Goal: Find specific page/section: Find specific page/section

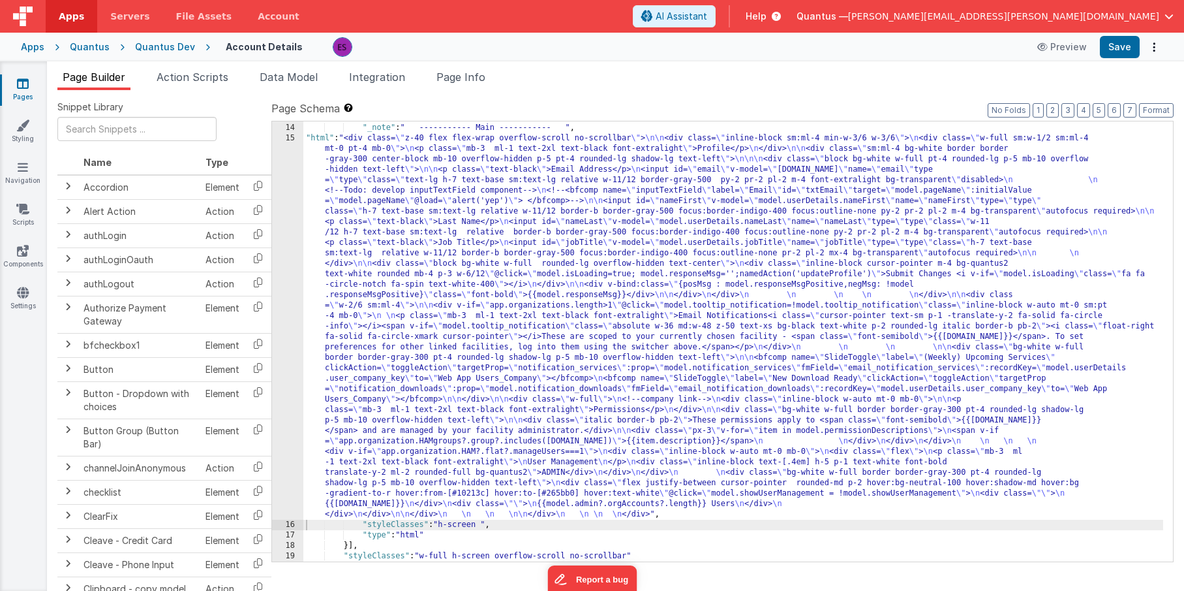
scroll to position [855, 0]
click at [382, 208] on div "} , { "_note" : " ----------- Main ----------- " , "html" : "<div class= \" z-4…" at bounding box center [733, 342] width 860 height 461
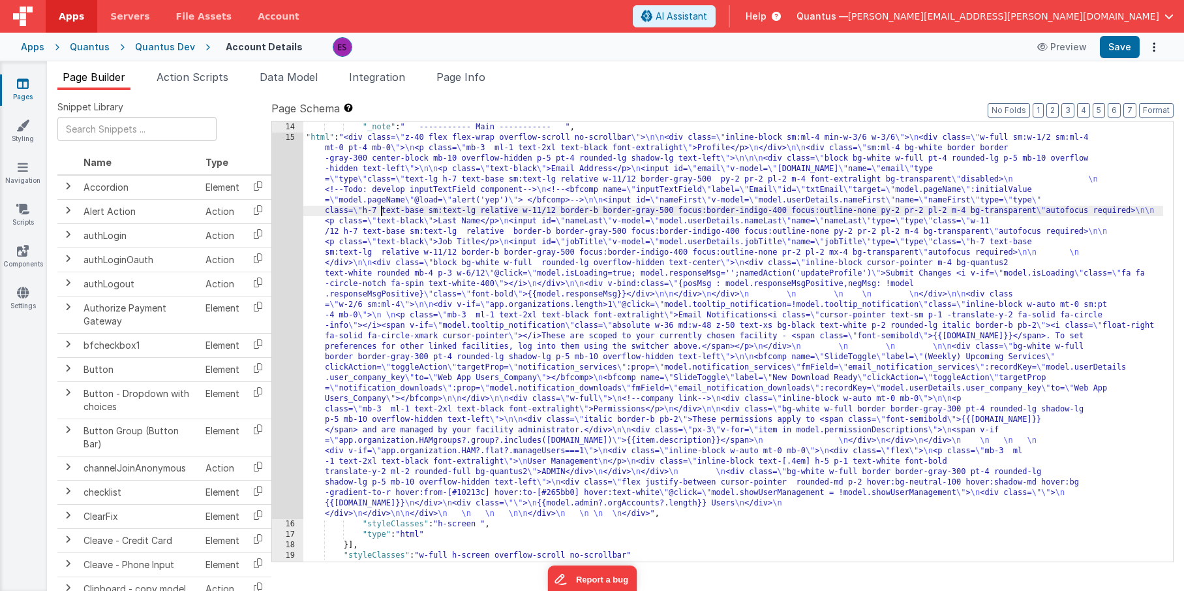
scroll to position [876, 0]
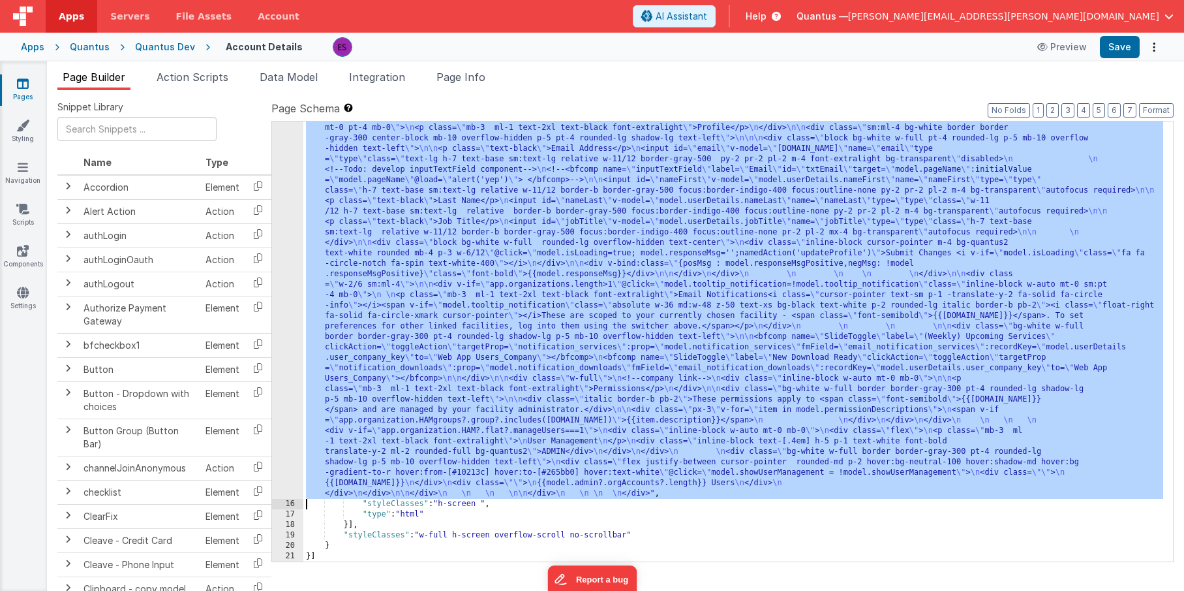
click at [283, 217] on div "15" at bounding box center [287, 305] width 31 height 386
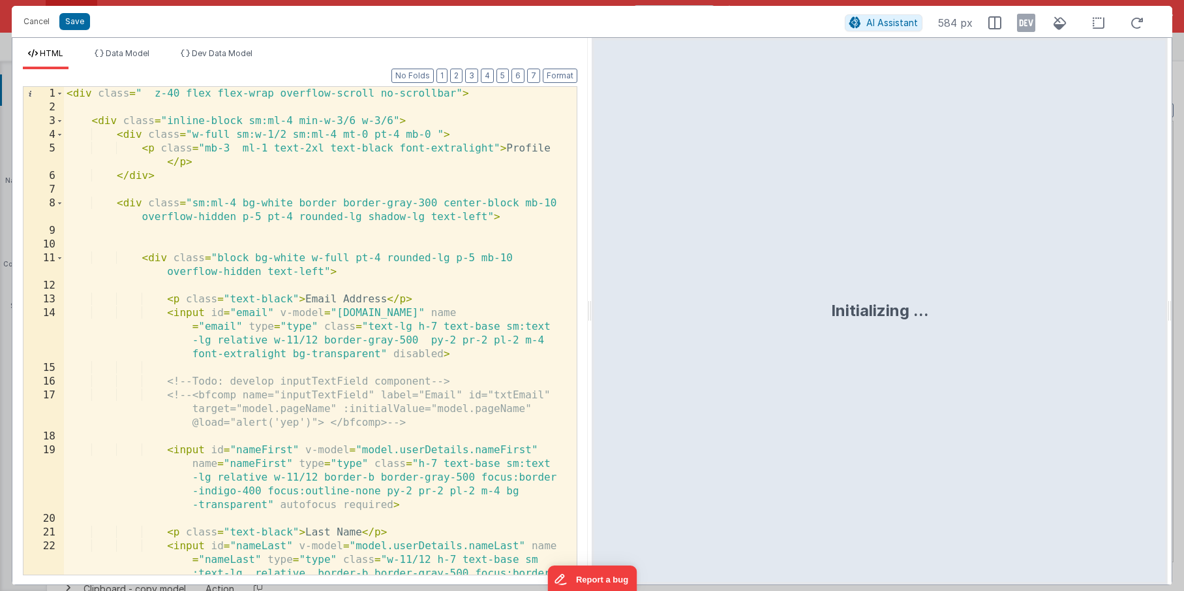
click at [288, 299] on div "< div class = " z-40 flex flex-wrap overflow-scroll no-scrollbar" > < div class…" at bounding box center [315, 372] width 503 height 570
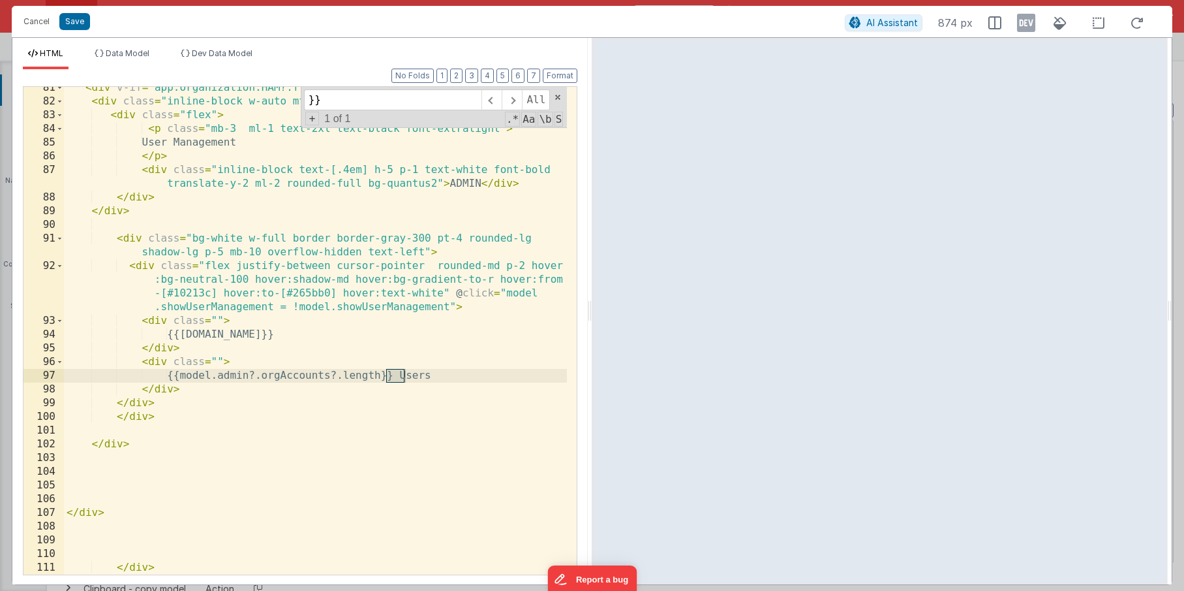
scroll to position [1815, 0]
type input "}} users"
click at [189, 418] on div "< div v-if = "app.organization.HAM?.flat?.manageUsers===1" > < div class = "inl…" at bounding box center [315, 338] width 503 height 515
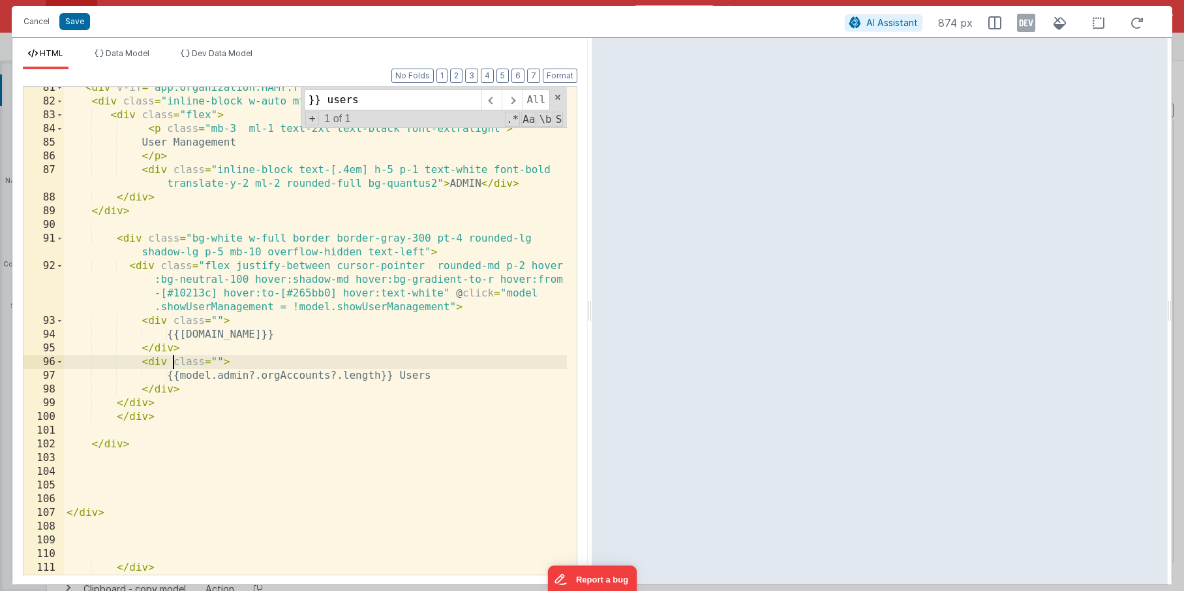
click at [173, 362] on div "< div v-if = "app.organization.HAM?.flat?.manageUsers===1" > < div class = "inl…" at bounding box center [315, 338] width 503 height 515
drag, startPoint x: 186, startPoint y: 376, endPoint x: 384, endPoint y: 372, distance: 198.4
click at [384, 372] on div "< div v-if = "app.organization.HAM?.flat?.manageUsers===1" > < div class = "inl…" at bounding box center [315, 338] width 503 height 515
click at [214, 360] on div "< div v-if = "app.organization.HAM?.flat?.manageUsers===1" > < div class = "inl…" at bounding box center [315, 338] width 503 height 515
paste textarea
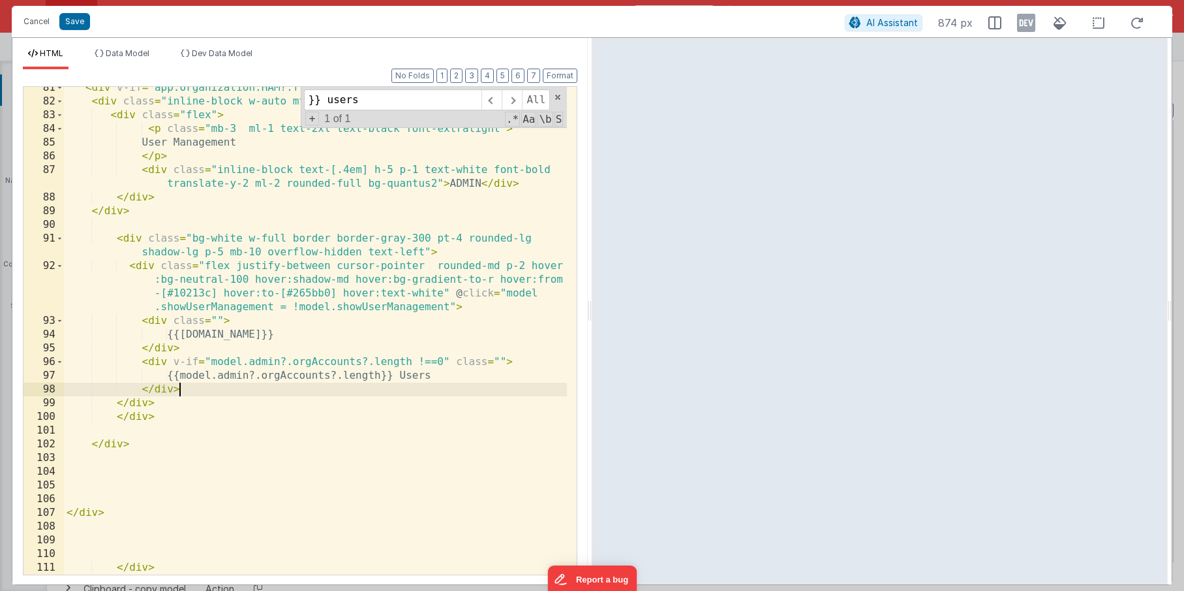
click at [193, 387] on div "< div v-if = "app.organization.HAM?.flat?.manageUsers===1" > < div class = "inl…" at bounding box center [315, 338] width 503 height 515
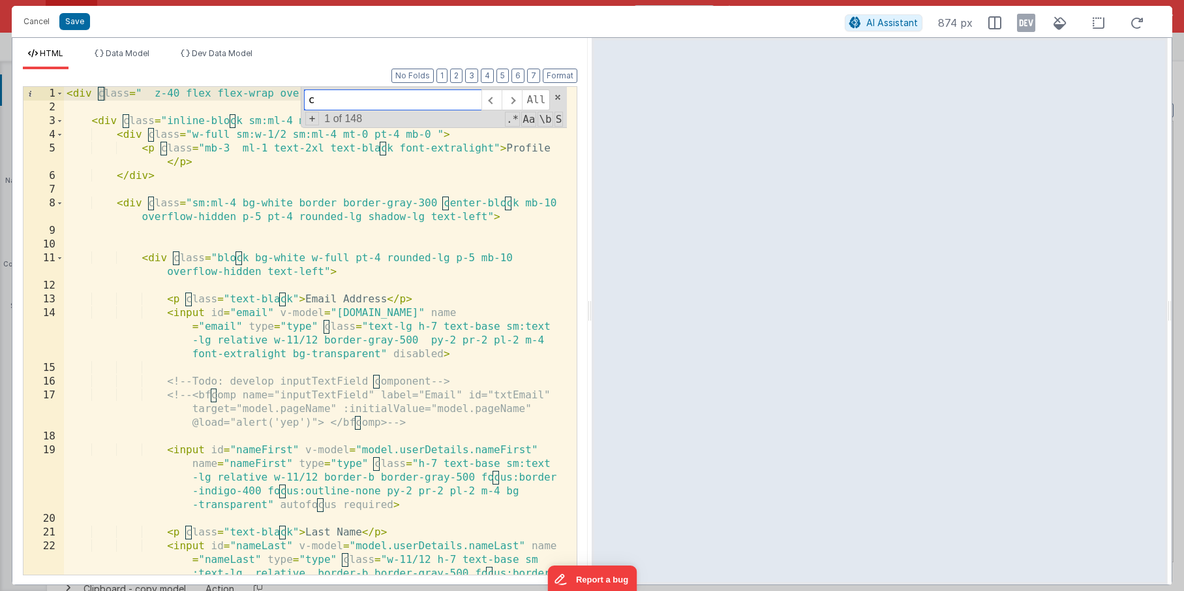
scroll to position [524, 0]
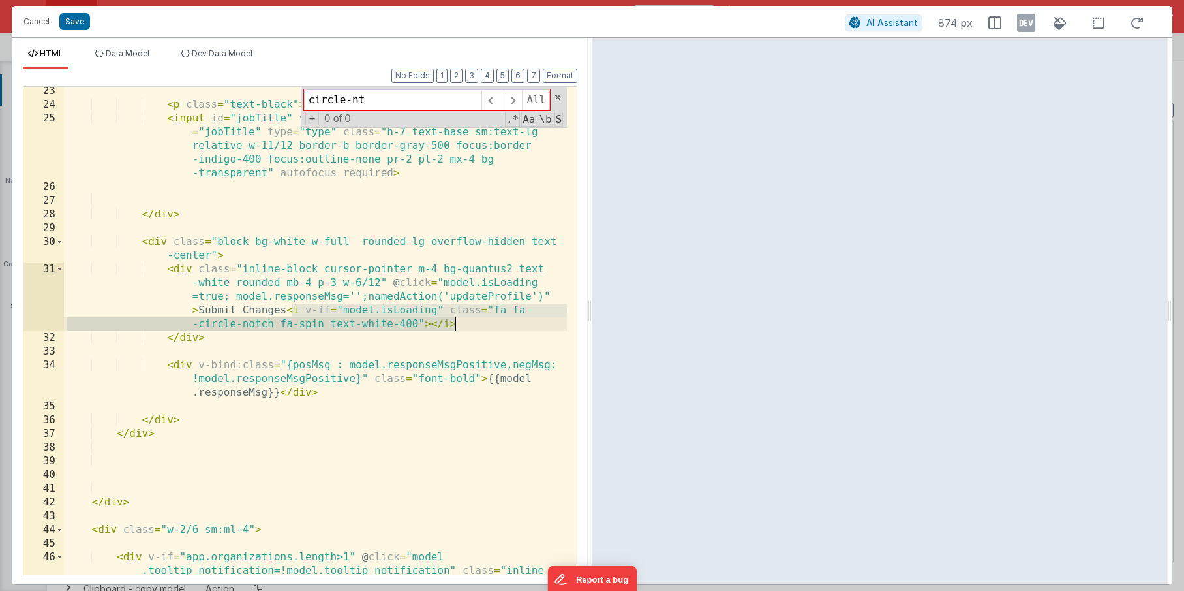
drag, startPoint x: 291, startPoint y: 311, endPoint x: 466, endPoint y: 323, distance: 175.3
click at [466, 323] on div "< p class = "text-black" > Job Title </ p > < input id = "jobTitle" v-model = "…" at bounding box center [315, 355] width 503 height 542
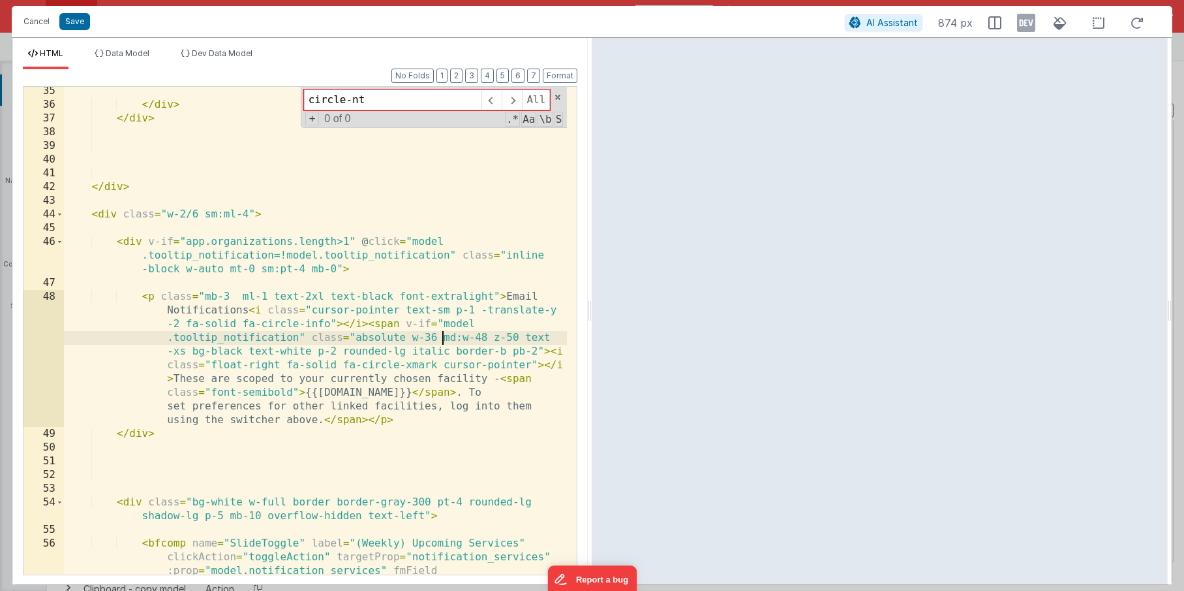
click at [441, 334] on div "</ div > </ div > </ div > < div class = "w-2/6 sm:ml-4" > < div v-if = "app.or…" at bounding box center [315, 369] width 503 height 570
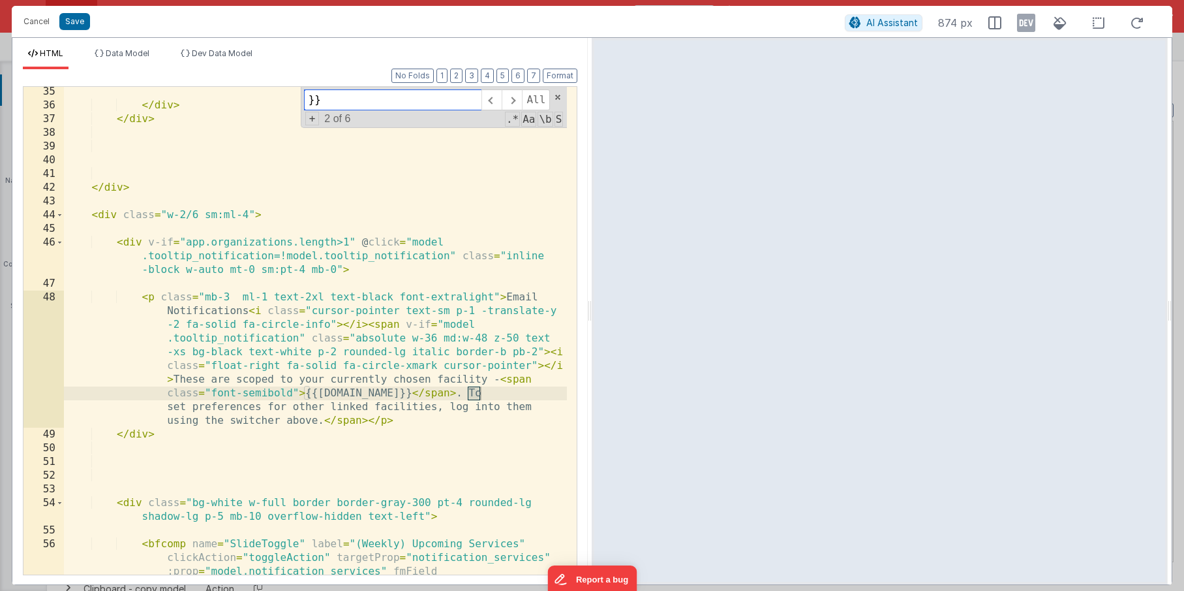
scroll to position [1856, 0]
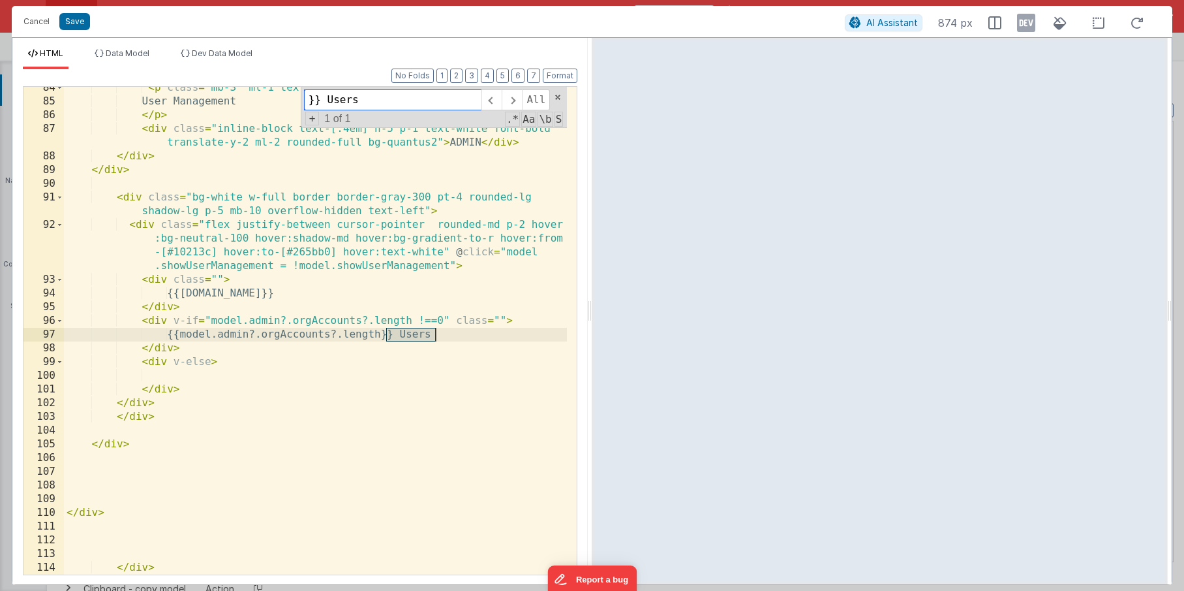
type input "}} Users"
click at [218, 369] on div "< p class = "mb-3 ml-1 text-2xl text-black font-extralight" > User Management <…" at bounding box center [315, 338] width 503 height 515
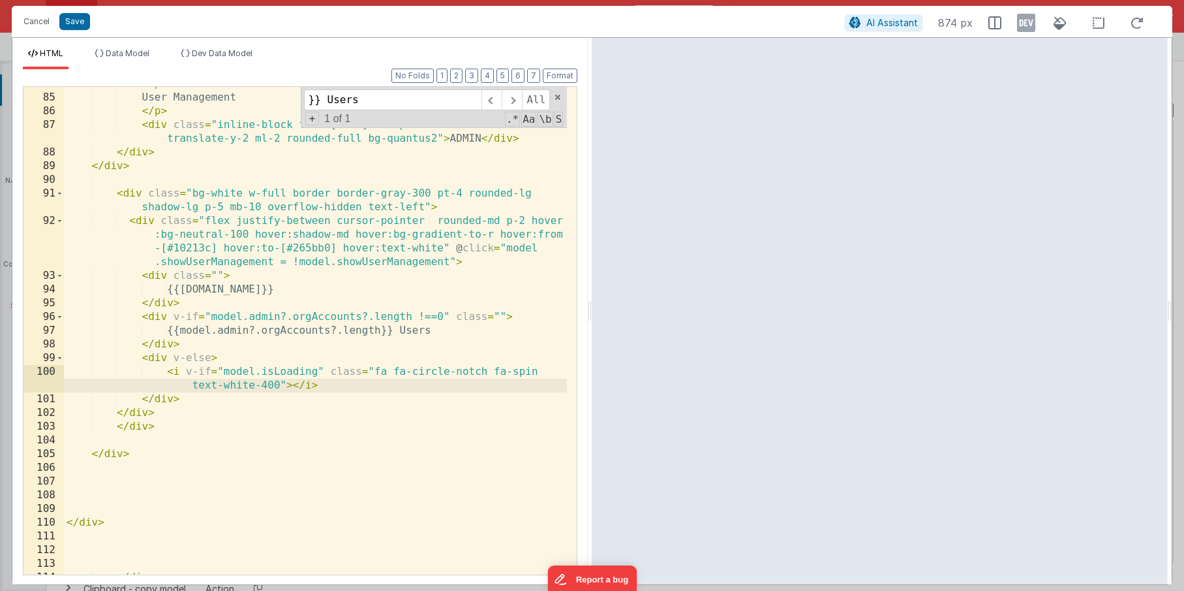
scroll to position [1865, 0]
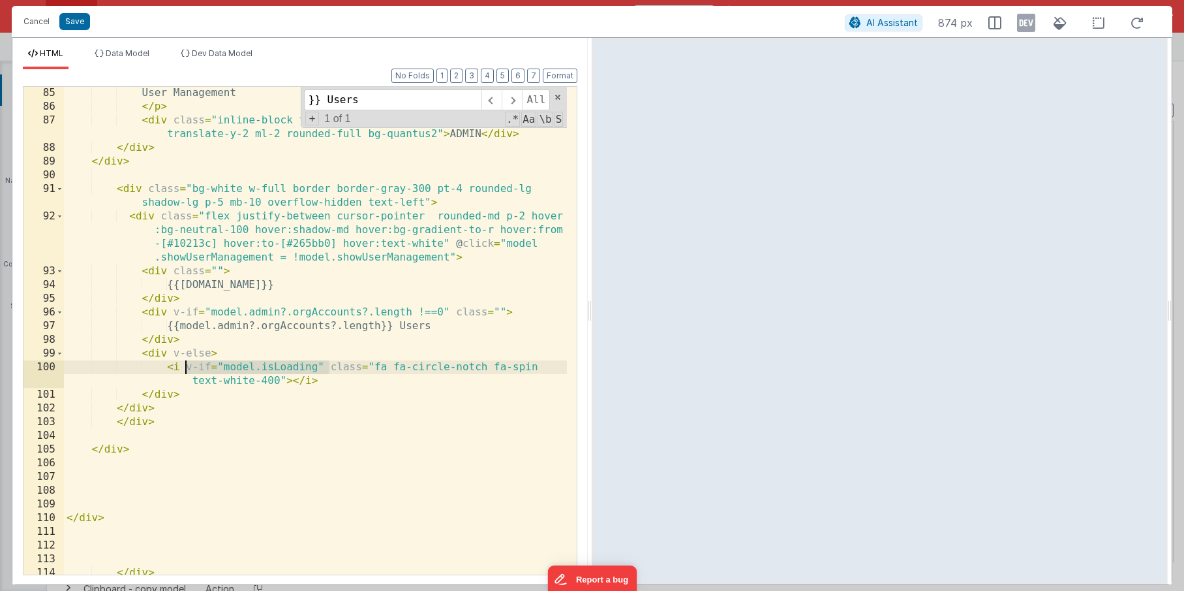
drag, startPoint x: 331, startPoint y: 373, endPoint x: 187, endPoint y: 366, distance: 144.4
click at [187, 366] on div "User Management </ p > < div class = "inline-block text-[.4em] h-5 p-1 text-whi…" at bounding box center [315, 343] width 503 height 515
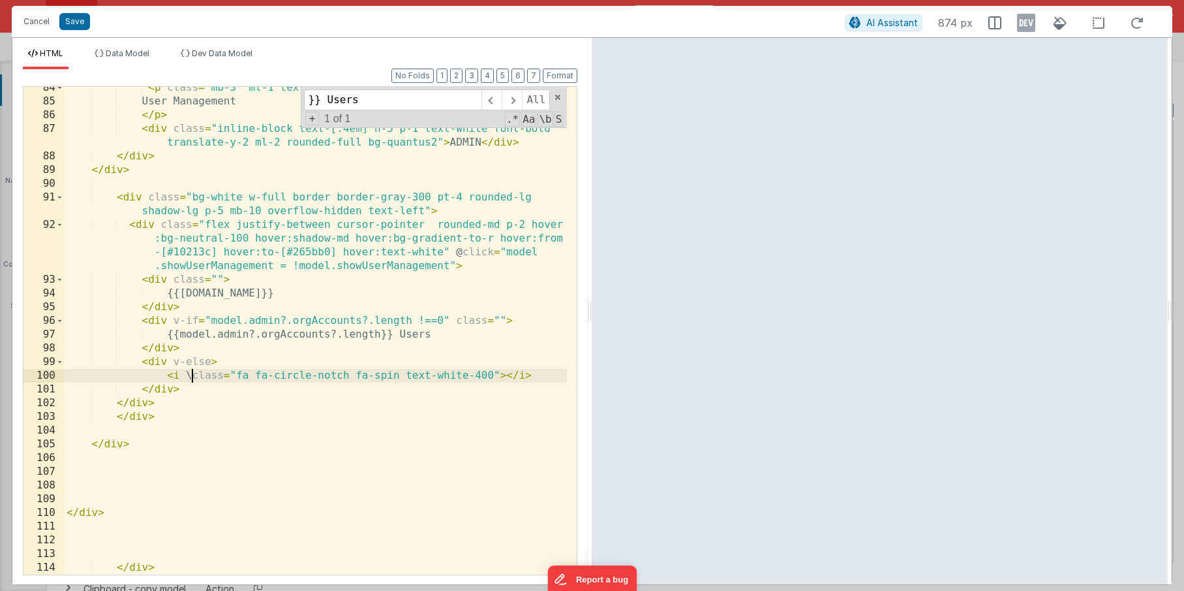
scroll to position [1856, 0]
click at [208, 360] on div "< p class = "mb-3 ml-1 text-2xl text-black font-extralight" > User Management <…" at bounding box center [315, 338] width 503 height 515
click at [261, 446] on div "< p class = "mb-3 ml-1 text-2xl text-black font-extralight" > User Management <…" at bounding box center [315, 338] width 503 height 515
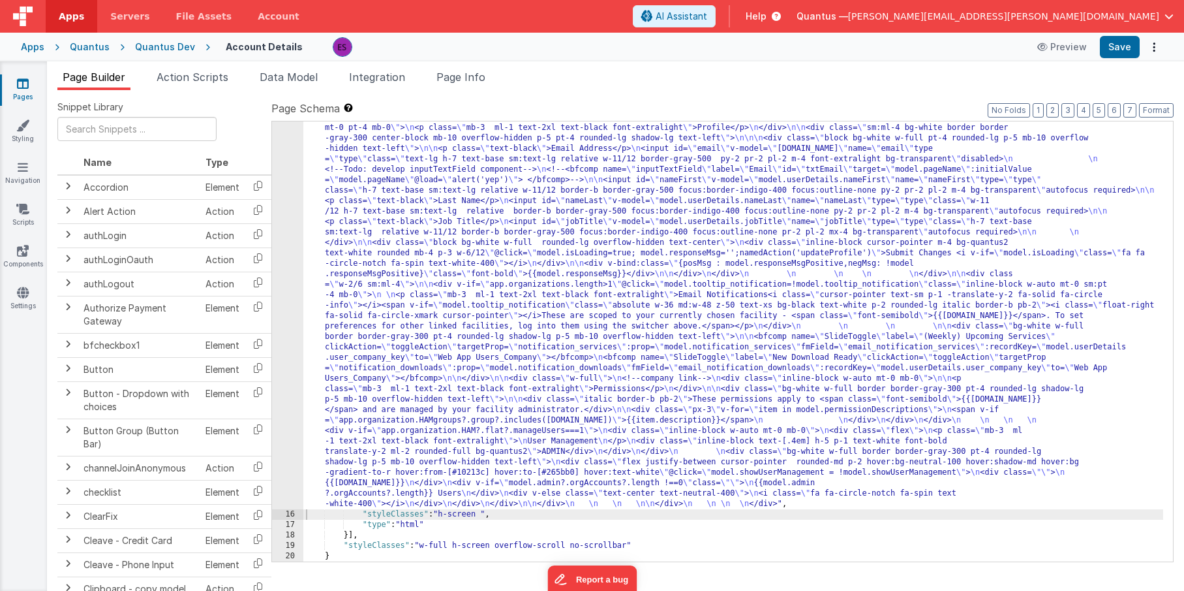
click at [346, 232] on div ""html" : "<div class= \" z-40 flex flex-wrap overflow-scroll no-scrollbar \" > …" at bounding box center [733, 535] width 860 height 847
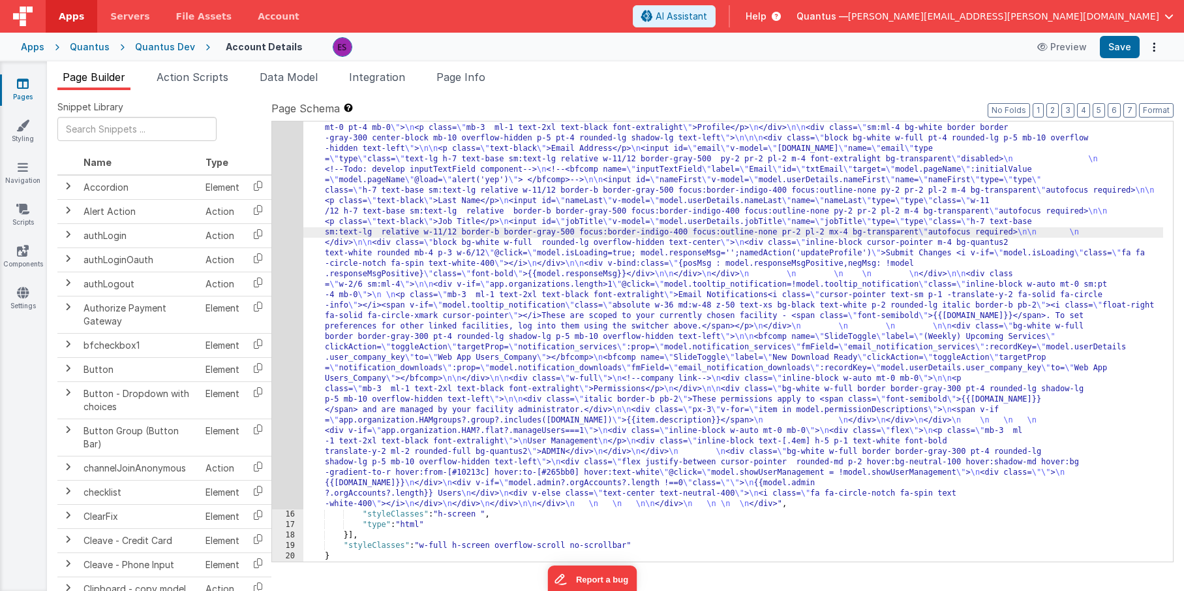
click at [290, 231] on div "15" at bounding box center [287, 310] width 31 height 397
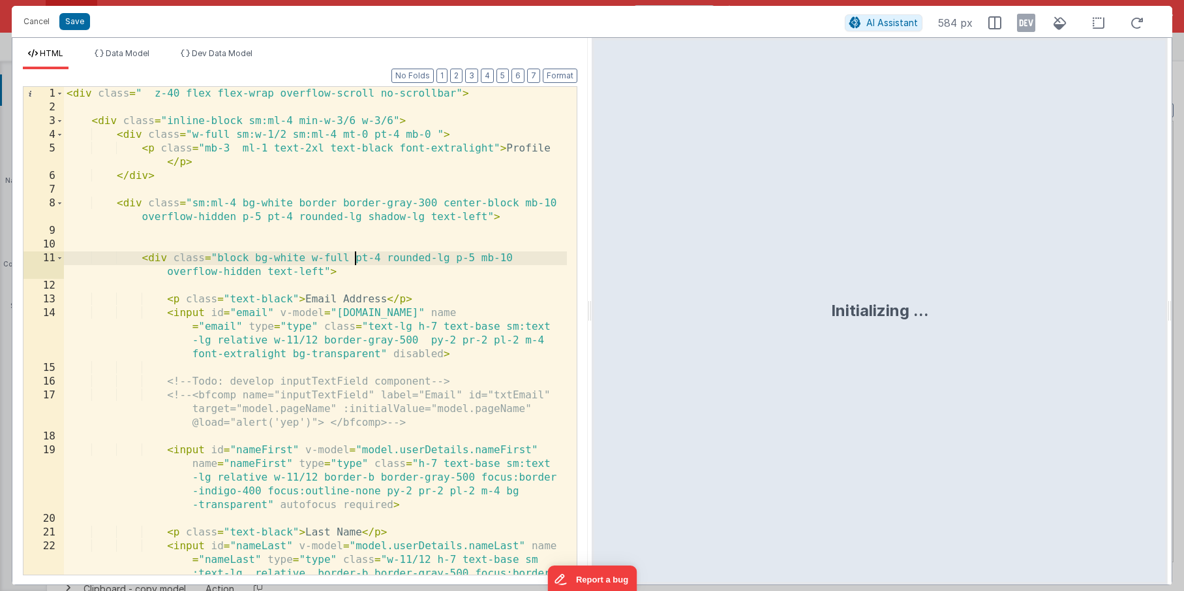
click at [356, 263] on div "< div class = " z-40 flex flex-wrap overflow-scroll no-scrollbar" > < div class…" at bounding box center [315, 372] width 503 height 570
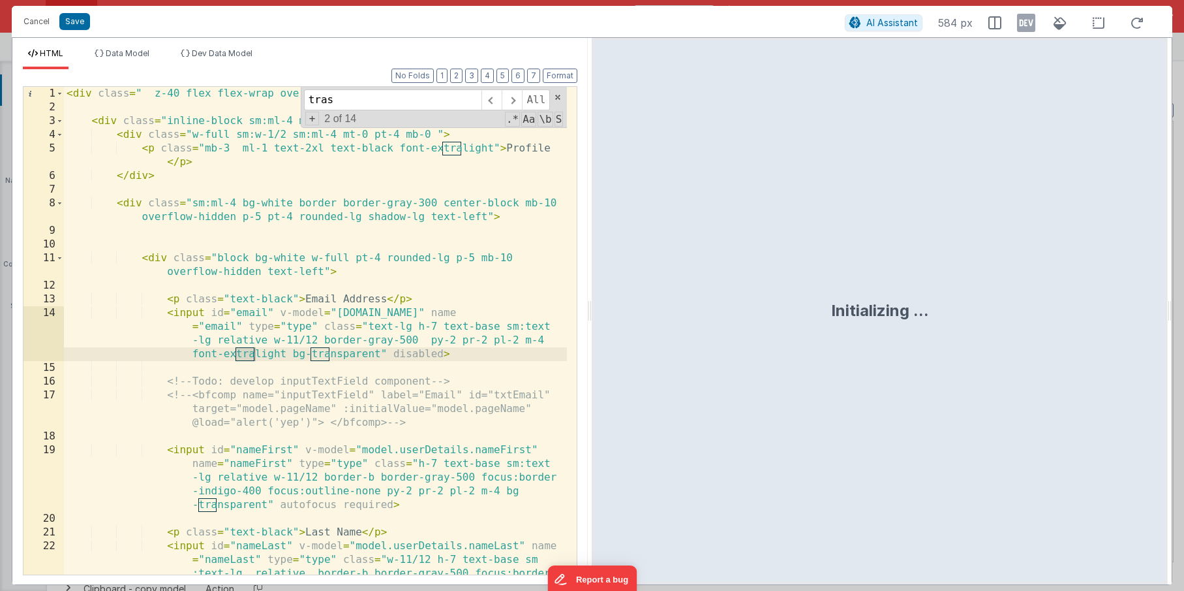
type input "trash"
click at [46, 23] on button "Cancel" at bounding box center [36, 21] width 39 height 18
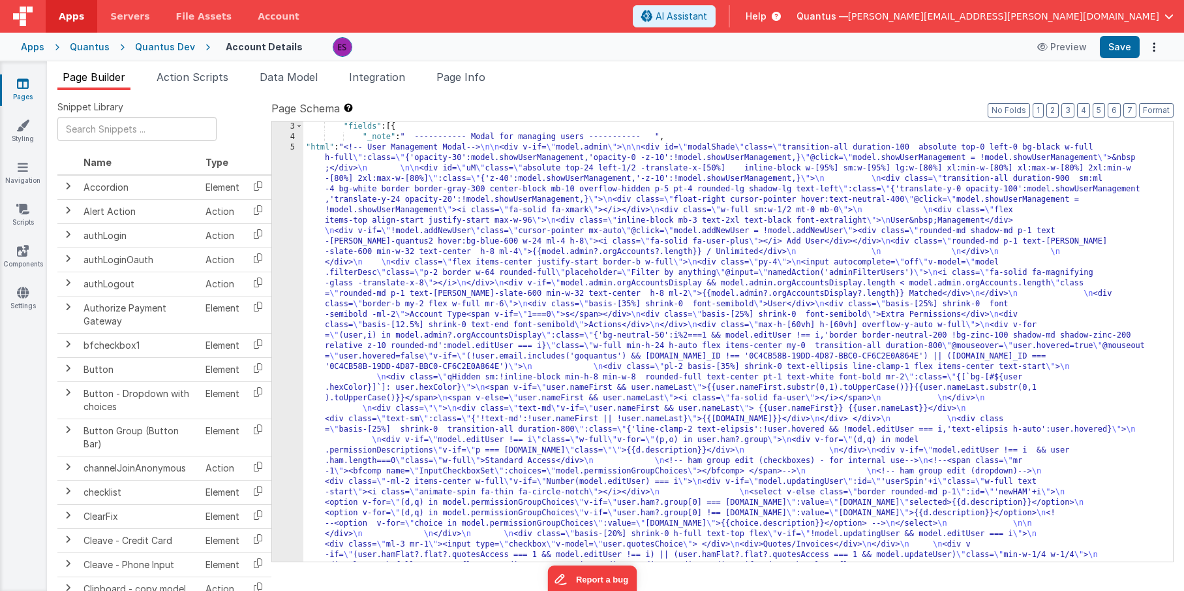
scroll to position [0, 0]
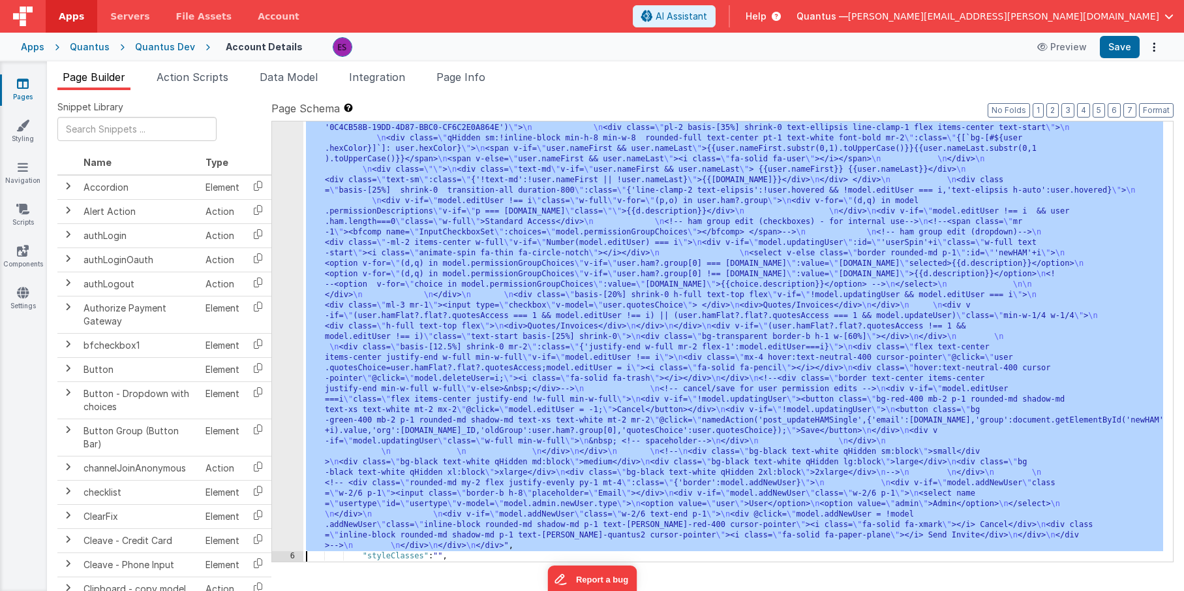
click at [286, 300] on div "5 6 7 8 9 10 11 12 13 14 15 16 17 18 19 20 21" at bounding box center [287, 452] width 31 height 1098
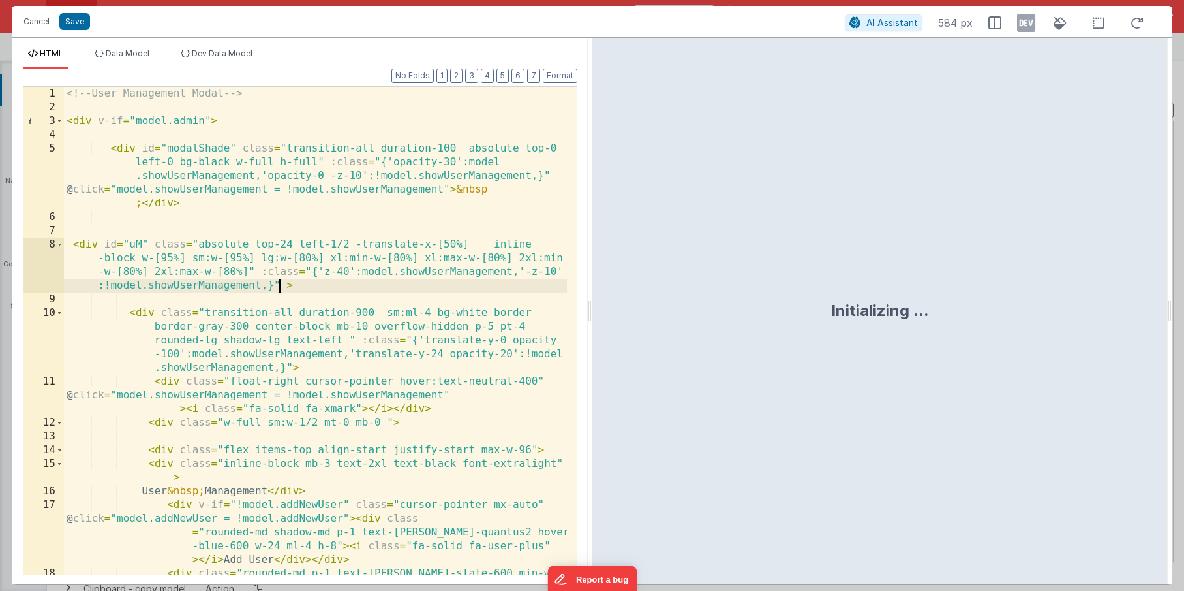
click at [283, 291] on div "<!-- User Management Modal --> < div v-if = "model.admin" > < div id = "modalSh…" at bounding box center [315, 358] width 503 height 542
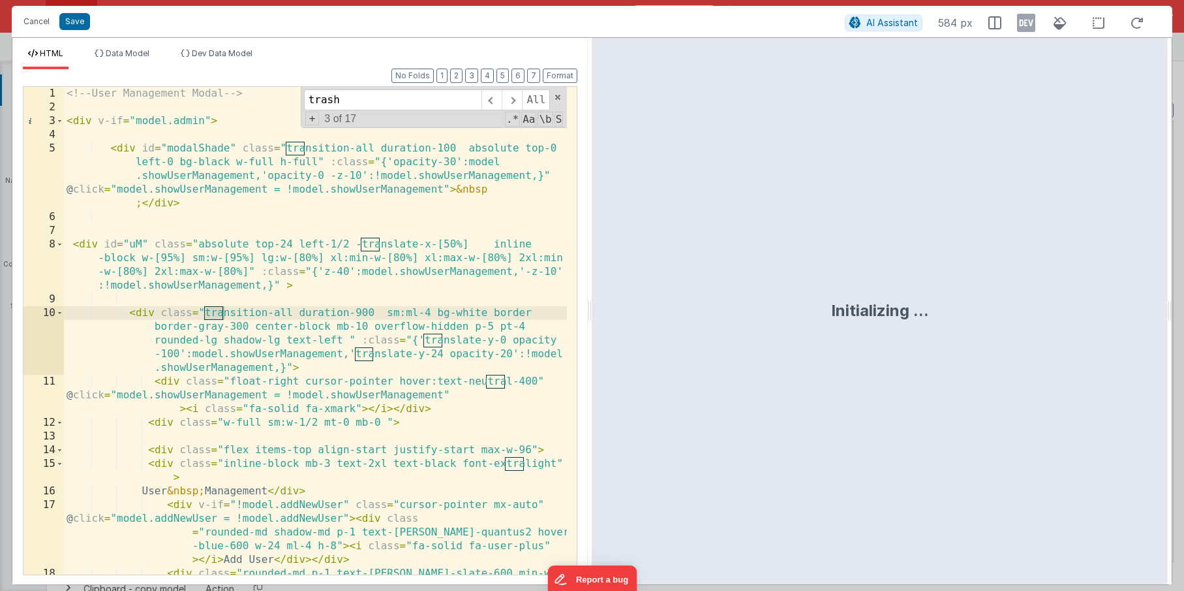
scroll to position [2073, 0]
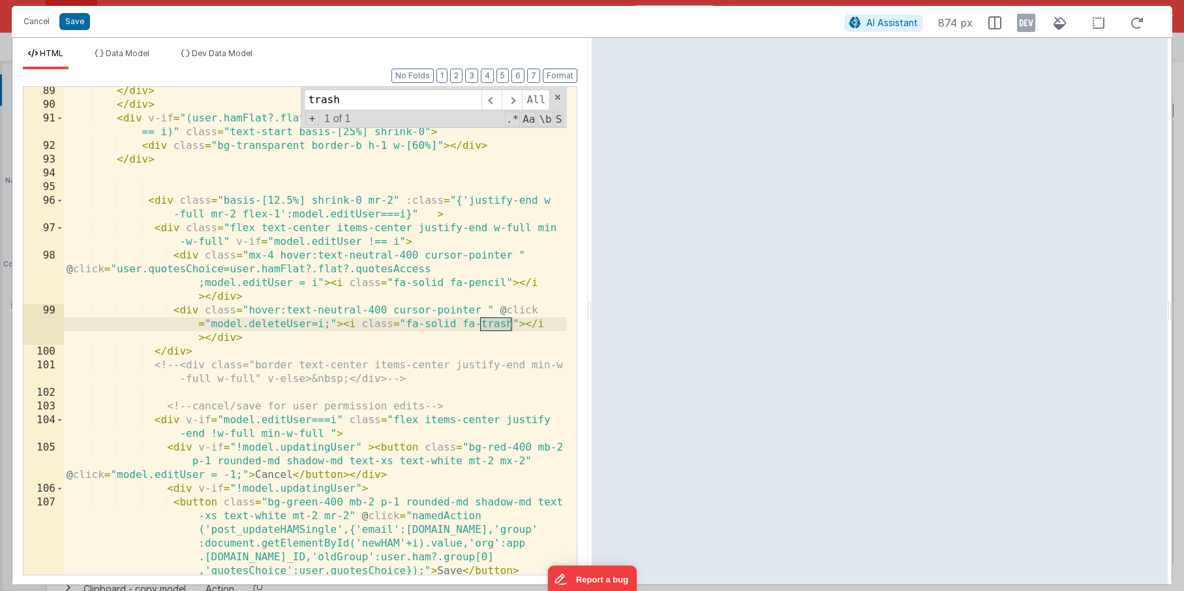
type input "trash"
click at [243, 231] on div "</ div > </ div > < div v-if = "(user.hamFlat?.flat?.quotesAccess !== 1 && mode…" at bounding box center [315, 341] width 503 height 515
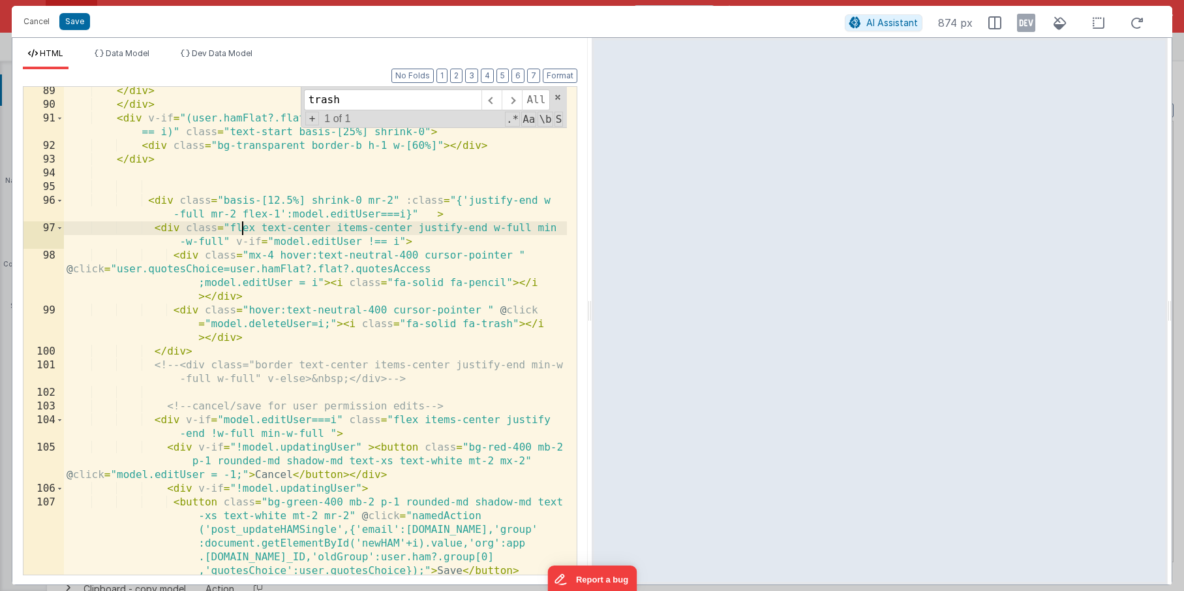
click at [398, 240] on div "</ div > </ div > < div v-if = "(user.hamFlat?.flat?.quotesAccess !== 1 && mode…" at bounding box center [315, 341] width 503 height 515
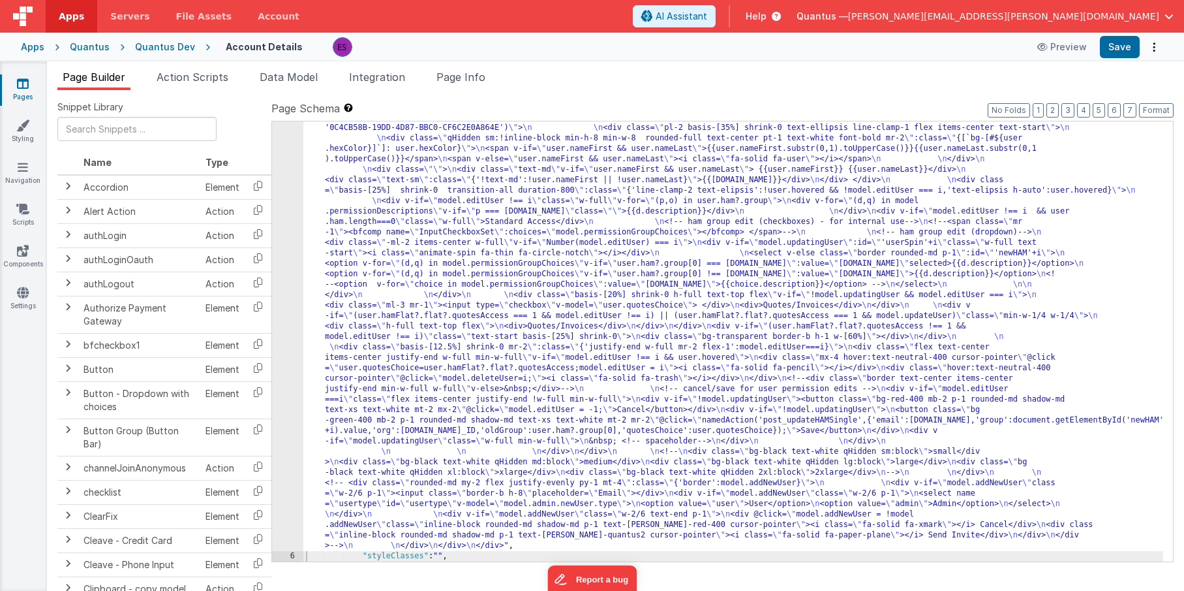
click at [412, 268] on div ""html" : "<!-- User Management Modal--> \n\n <div v-if= \" model.admin \" > \n\…" at bounding box center [733, 452] width 860 height 1098
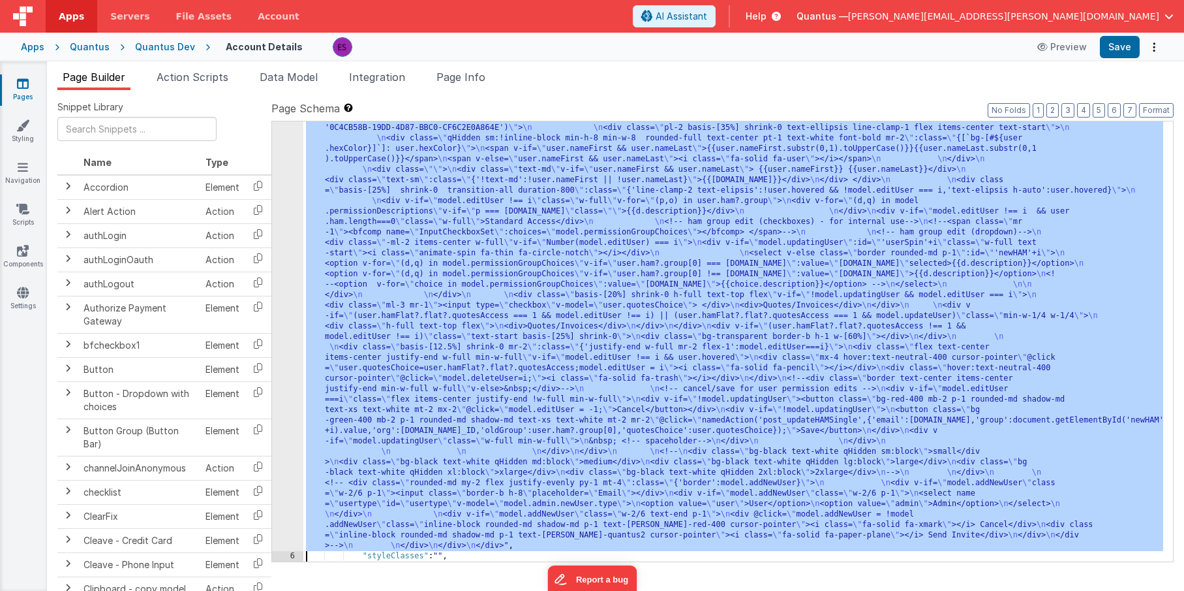
click at [293, 295] on div "5" at bounding box center [287, 226] width 31 height 647
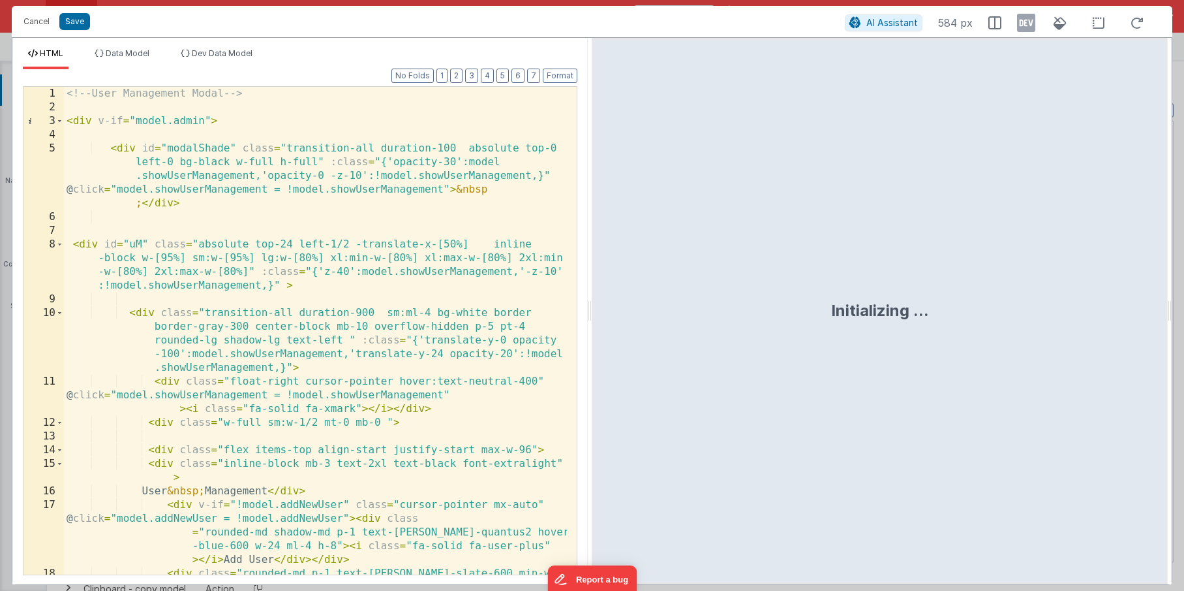
click at [303, 290] on div "<!-- User Management Modal --> < div v-if = "model.admin" > < div id = "modalSh…" at bounding box center [315, 358] width 503 height 542
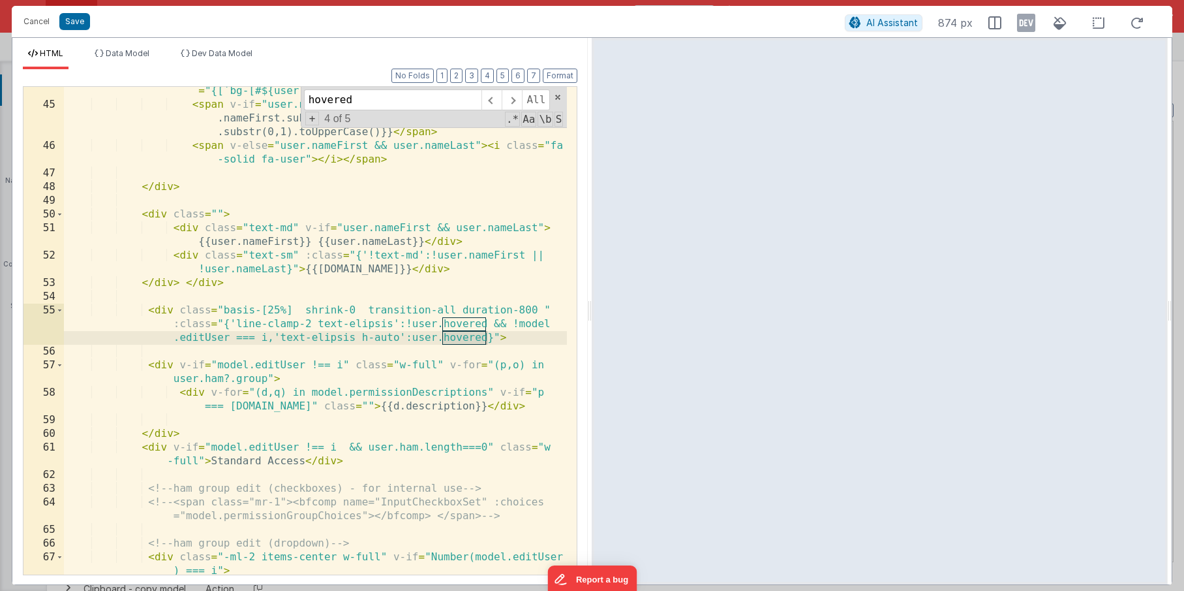
scroll to position [1990, 0]
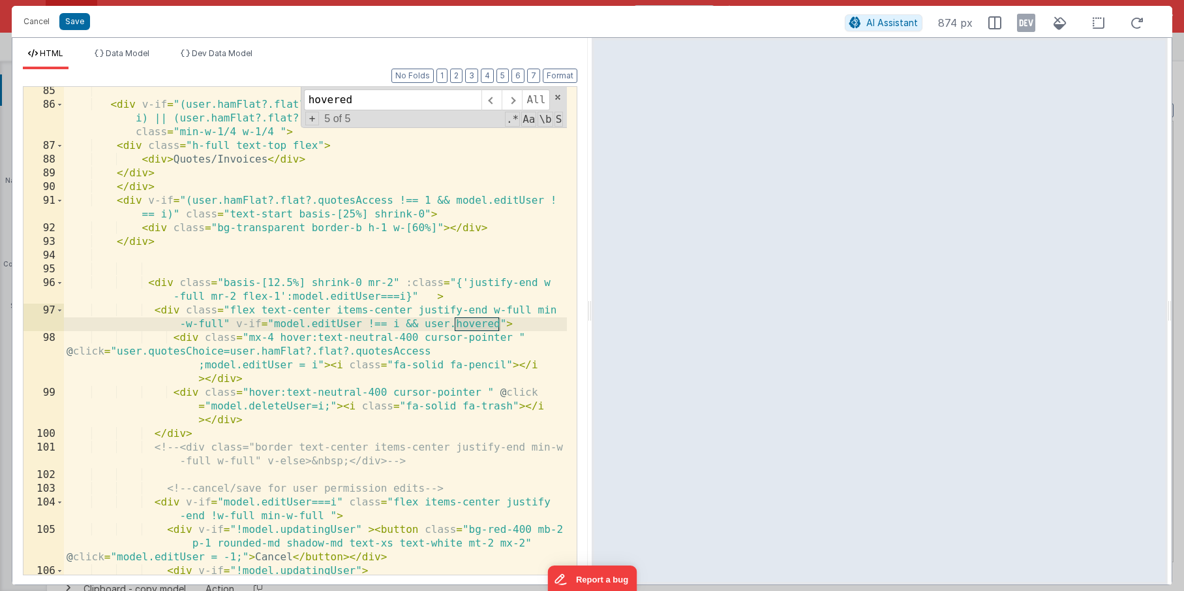
type input "hovered"
click at [444, 355] on div "< div v-if = "(user.hamFlat?.flat?.quotesAccess === 1 && model.editUser !== i) …" at bounding box center [315, 375] width 503 height 583
drag, startPoint x: 501, startPoint y: 322, endPoint x: 399, endPoint y: 320, distance: 101.8
click at [399, 320] on div "< div v-if = "(user.hamFlat?.flat?.quotesAccess === 1 && model.editUser !== i) …" at bounding box center [315, 375] width 503 height 583
click at [423, 332] on div "< div v-if = "(user.hamFlat?.flat?.quotesAccess === 1 && model.editUser !== i) …" at bounding box center [315, 375] width 503 height 583
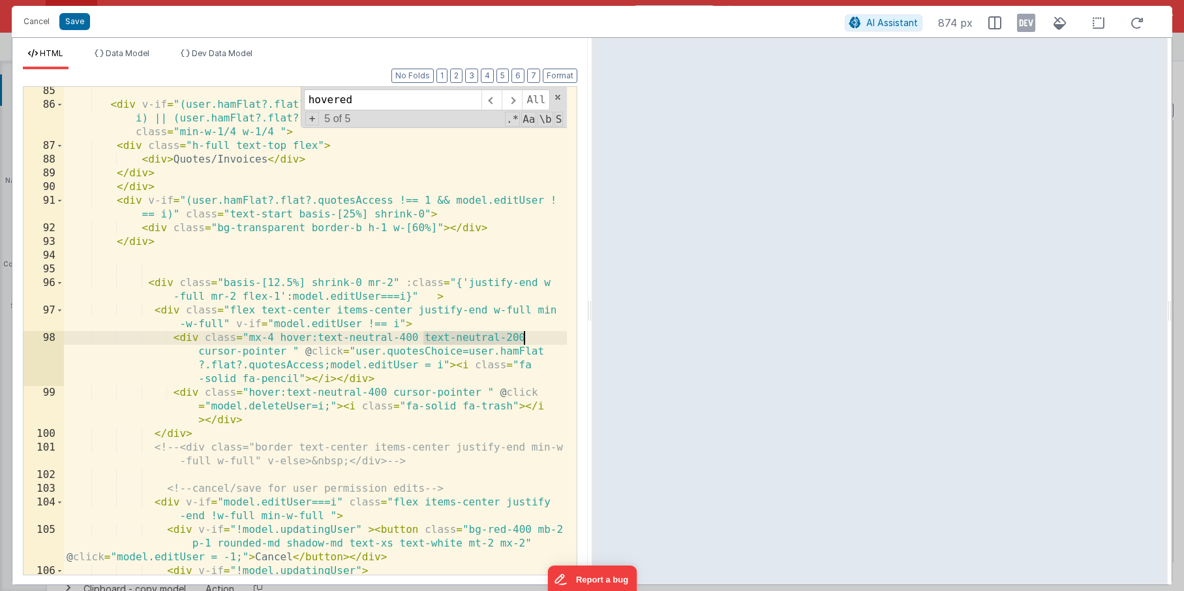
drag, startPoint x: 422, startPoint y: 337, endPoint x: 524, endPoint y: 335, distance: 102.5
click at [524, 335] on div "< div v-if = "(user.hamFlat?.flat?.quotesAccess === 1 && model.editUser !== i) …" at bounding box center [315, 375] width 503 height 583
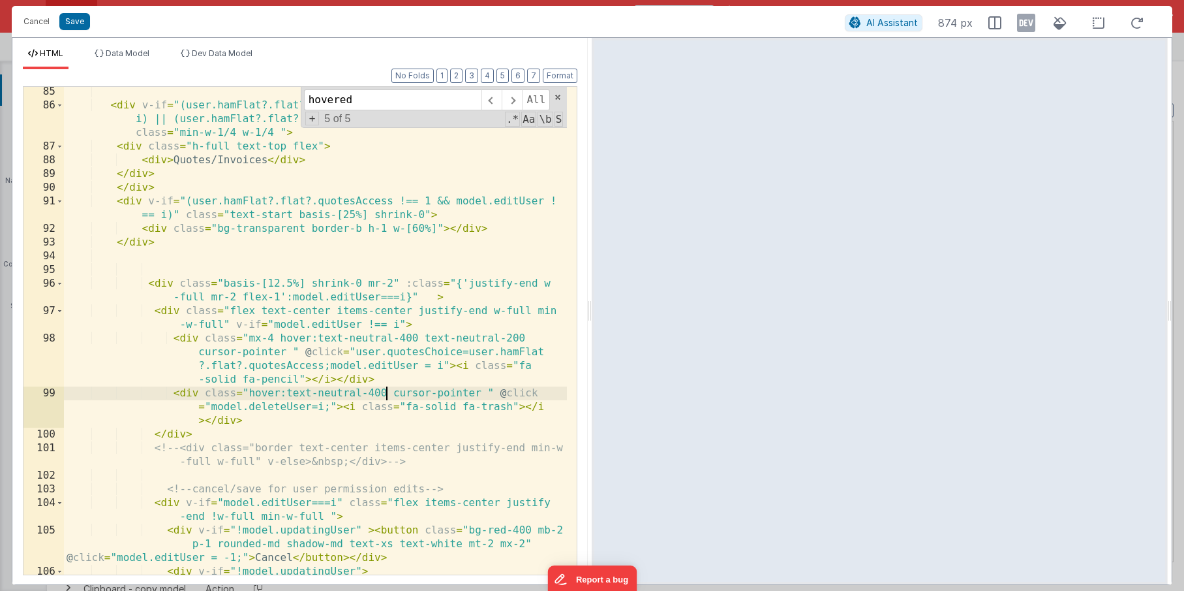
click at [387, 392] on div "< div v-if = "(user.hamFlat?.flat?.quotesAccess === 1 && model.editUser !== i) …" at bounding box center [315, 376] width 503 height 583
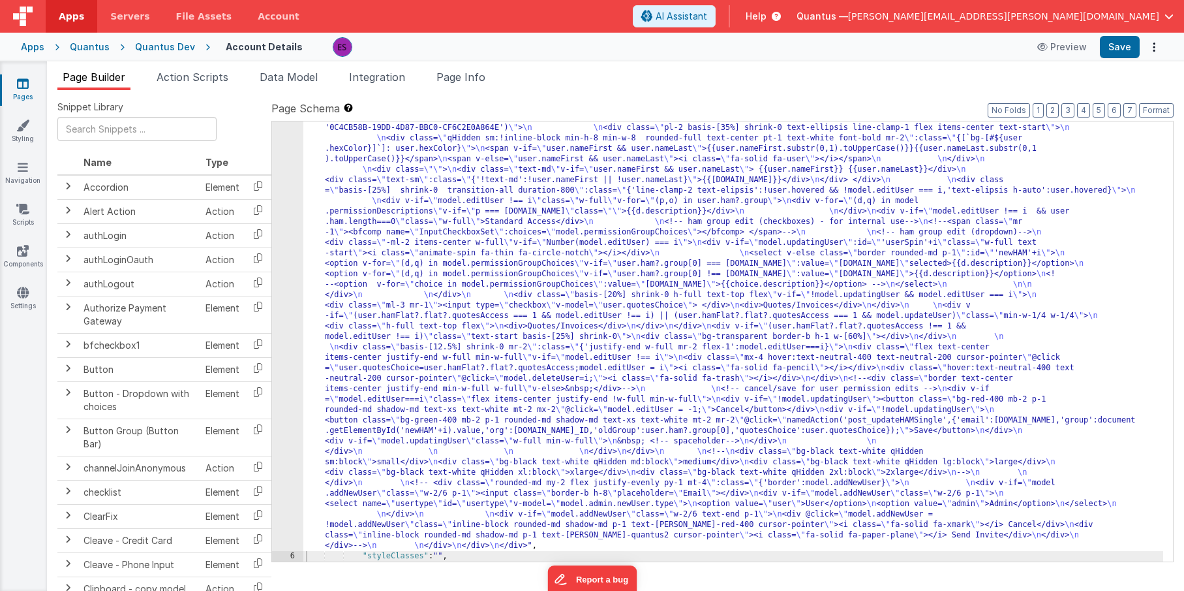
click at [357, 325] on div ""html" : "<!-- User Management Modal--> \n\n <div v-if= \" model.admin \" > \n\…" at bounding box center [733, 452] width 860 height 1098
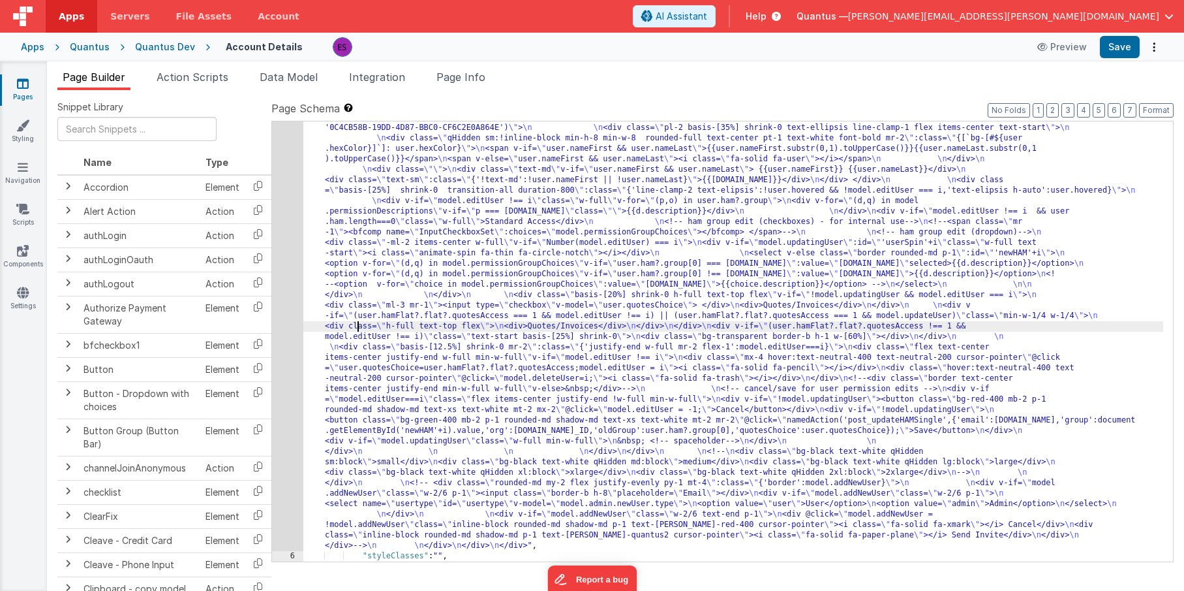
click at [288, 345] on div "5" at bounding box center [287, 226] width 31 height 647
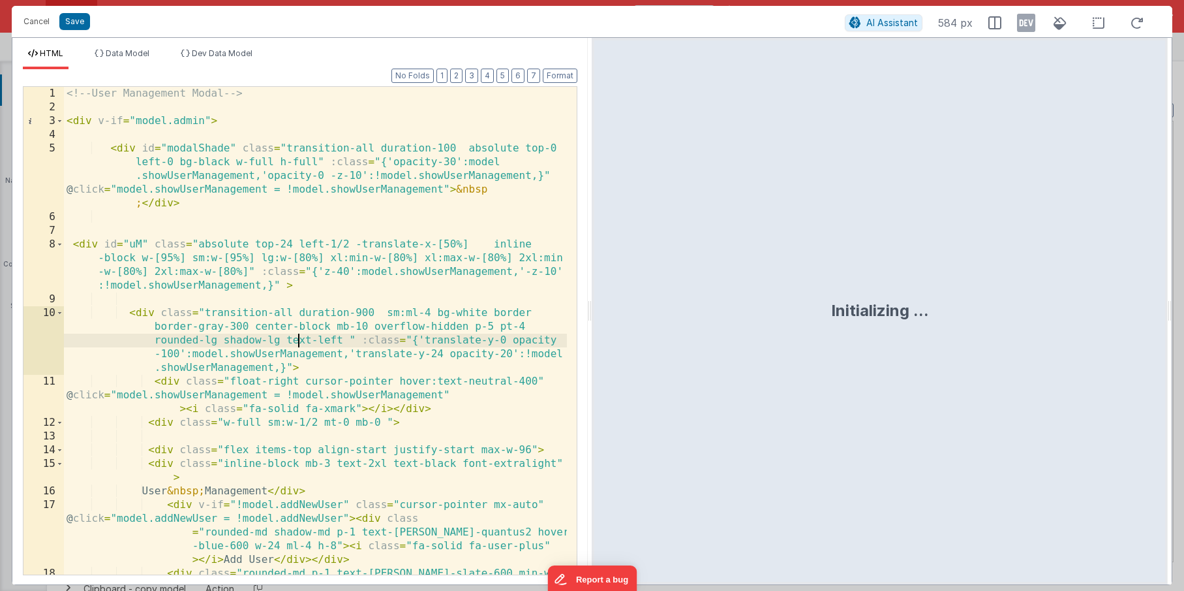
click at [296, 343] on div "<!-- User Management Modal --> < div v-if = "model.admin" > < div id = "modalSh…" at bounding box center [315, 358] width 503 height 542
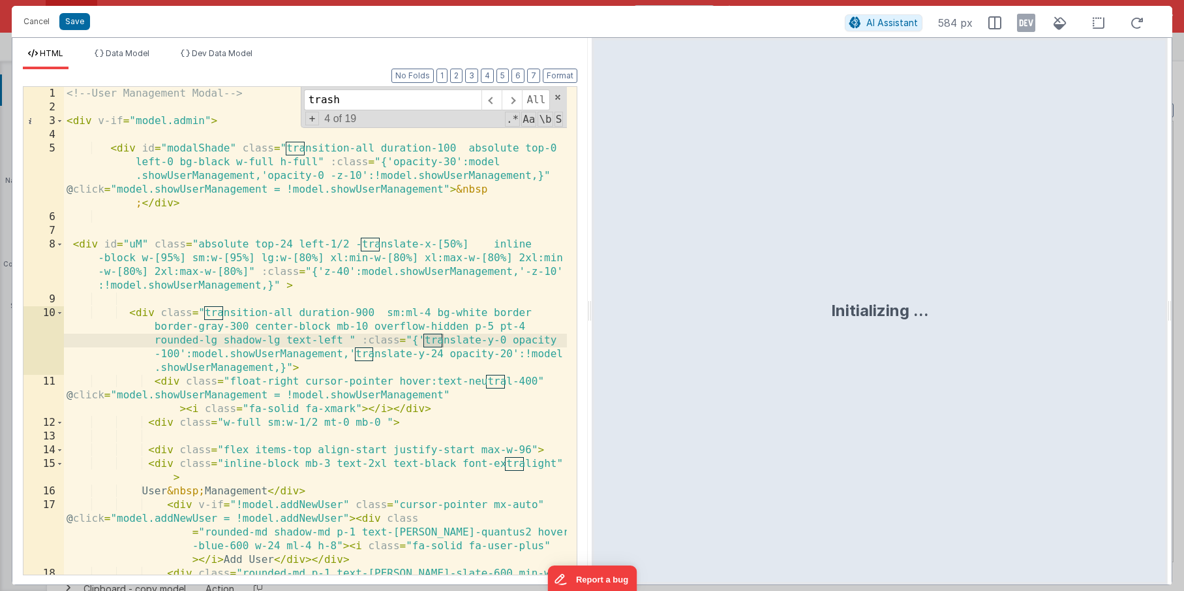
scroll to position [2086, 0]
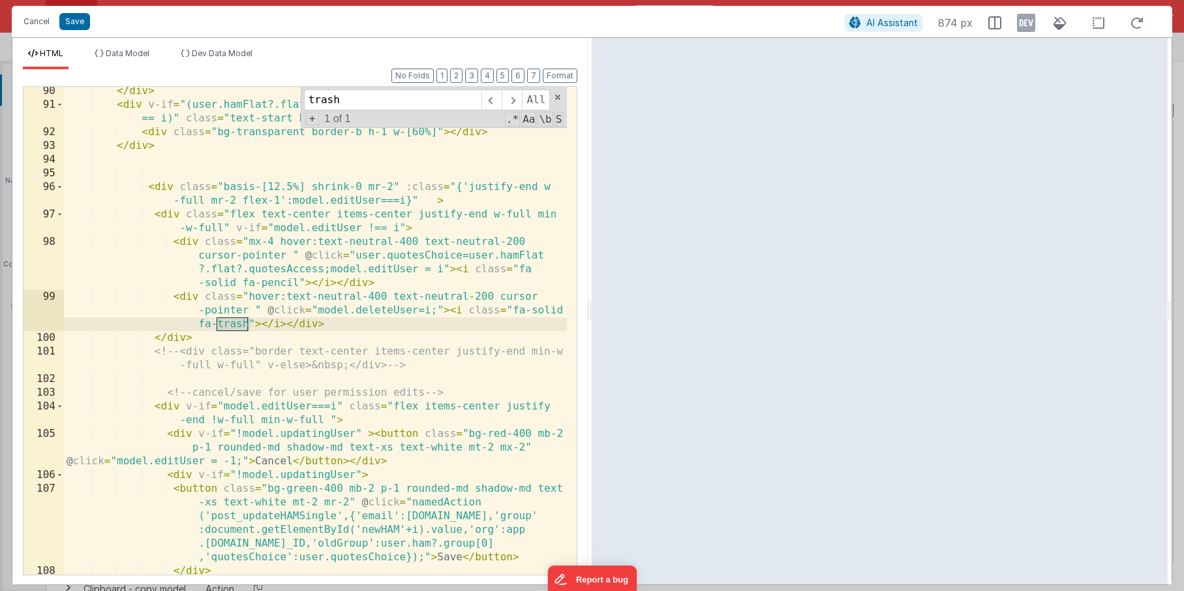
type input "trash"
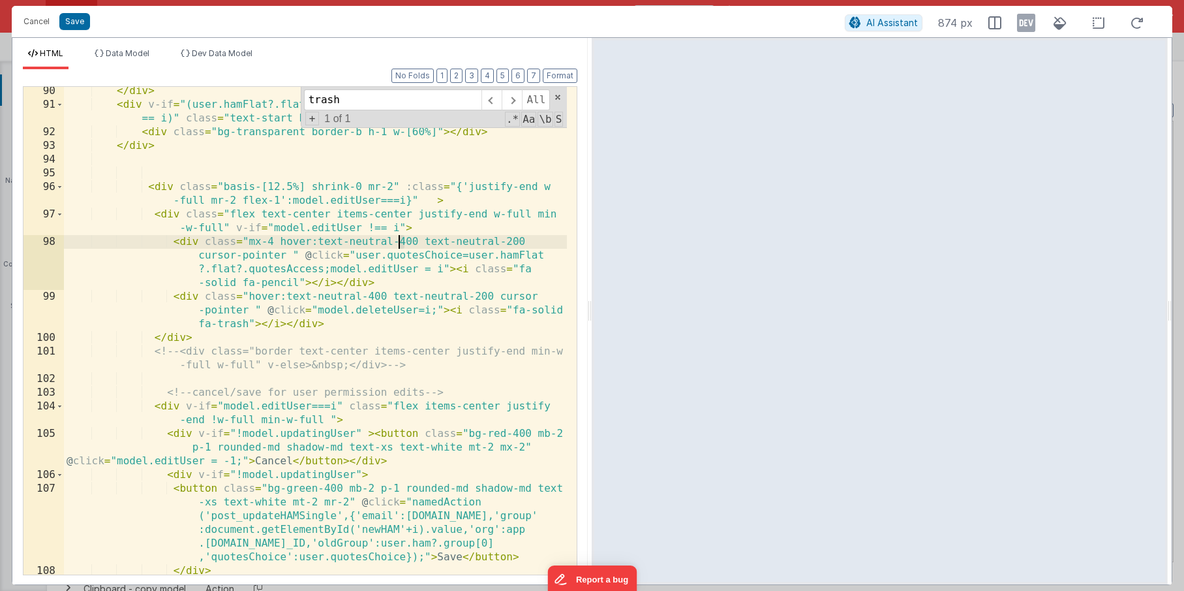
click at [401, 241] on div "</ div > < div v-if = "(user.hamFlat?.flat?.quotesAccess !== 1 && model.editUse…" at bounding box center [315, 341] width 503 height 515
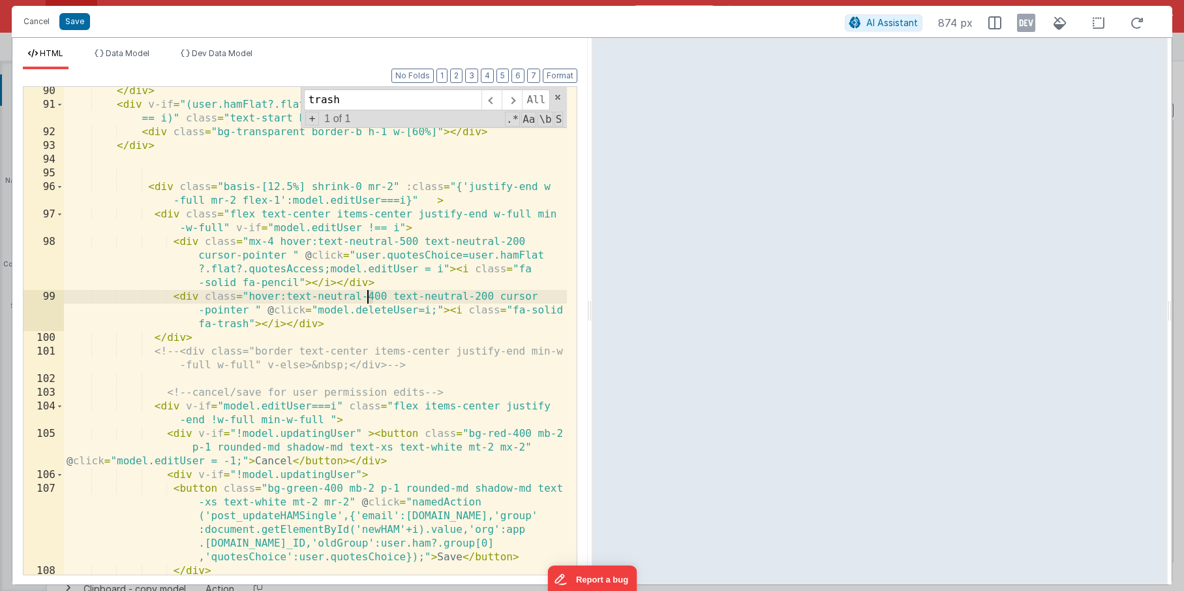
click at [369, 296] on div "</ div > < div v-if = "(user.hamFlat?.flat?.quotesAccess !== 1 && model.editUse…" at bounding box center [315, 341] width 503 height 515
click at [448, 269] on div "</ div > < div v-if = "(user.hamFlat?.flat?.quotesAccess !== 1 && model.editUse…" at bounding box center [315, 341] width 503 height 515
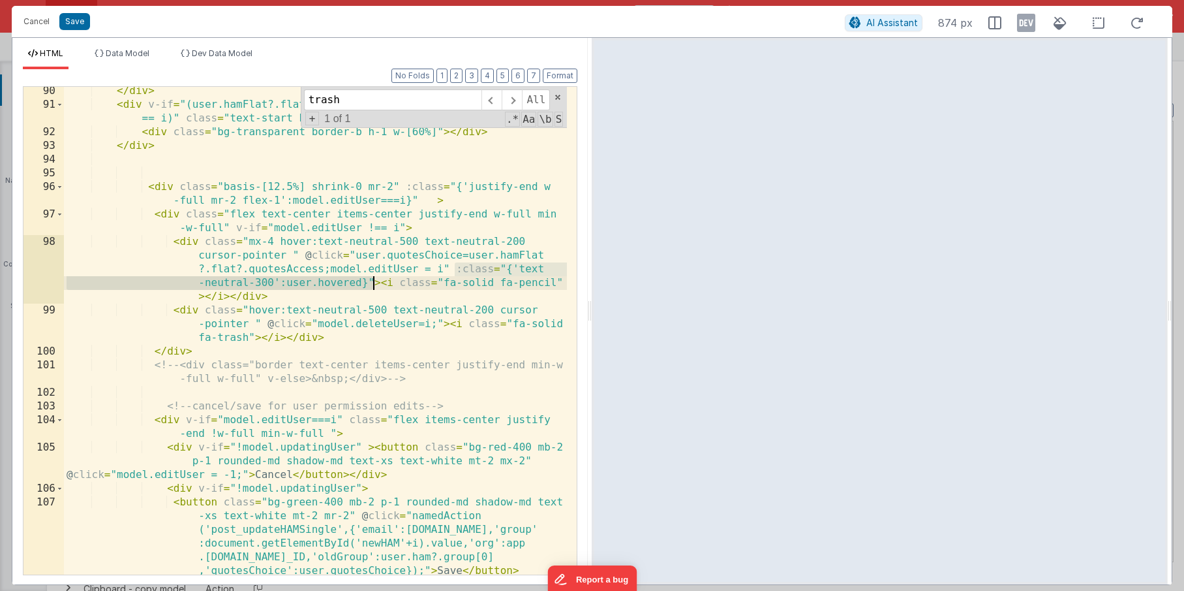
drag, startPoint x: 456, startPoint y: 265, endPoint x: 372, endPoint y: 281, distance: 85.8
click at [372, 281] on div "</ div > < div v-if = "(user.hamFlat?.flat?.quotesAccess !== 1 && model.editUse…" at bounding box center [315, 341] width 503 height 515
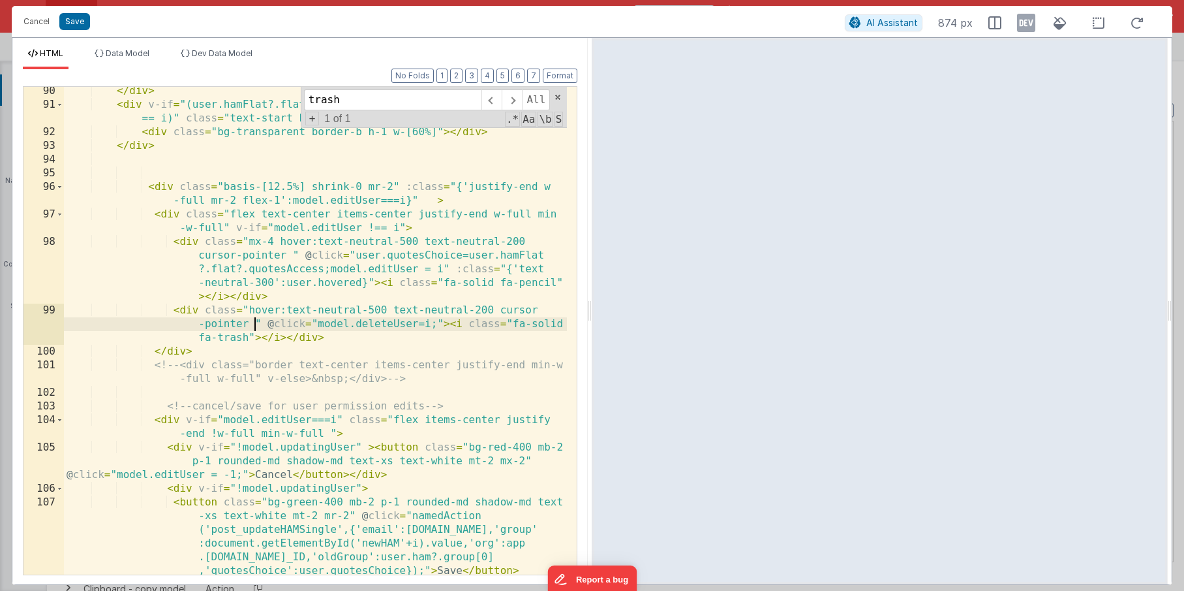
click at [256, 322] on div "</ div > < div v-if = "(user.hamFlat?.flat?.quotesAccess !== 1 && model.editUse…" at bounding box center [315, 341] width 503 height 515
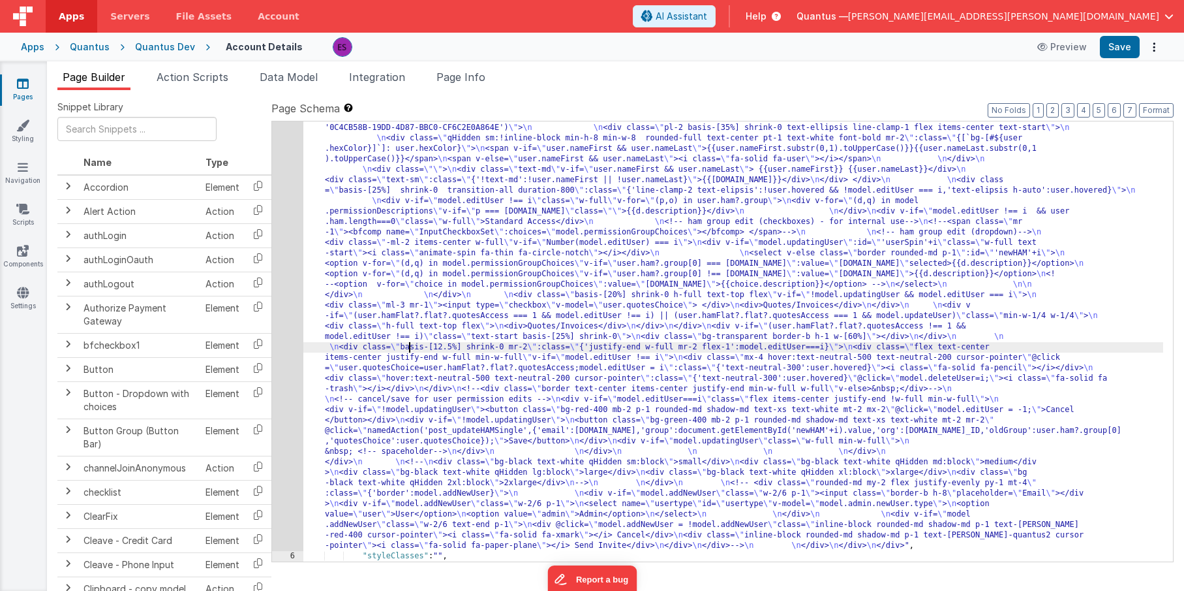
click at [408, 342] on div ""html" : "<!-- User Management Modal--> \n\n <div v-if= \" model.admin \" > \n\…" at bounding box center [733, 452] width 860 height 1098
click at [281, 360] on div "5" at bounding box center [287, 226] width 31 height 647
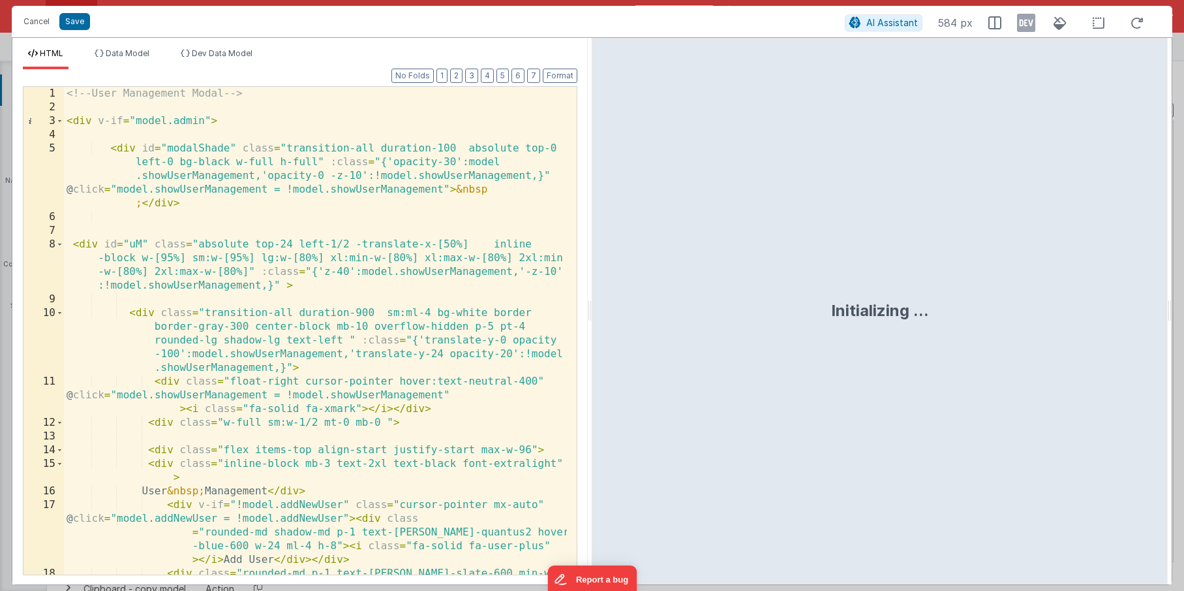
click at [281, 360] on div "<!-- User Management Modal --> < div v-if = "model.admin" > < div id = "modalSh…" at bounding box center [315, 358] width 503 height 542
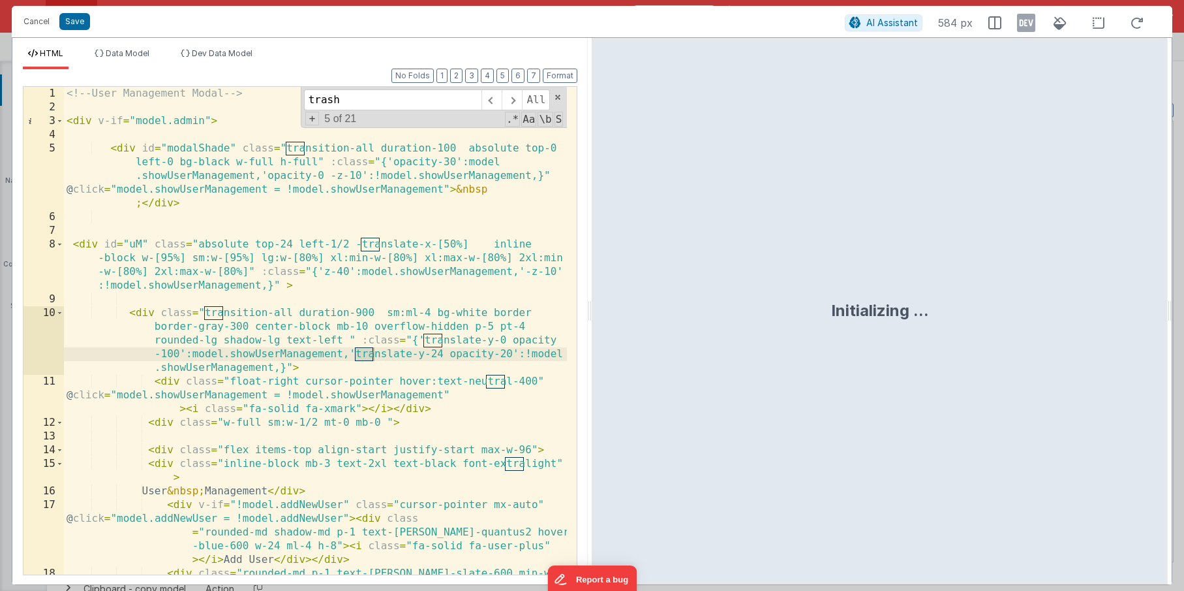
scroll to position [2100, 0]
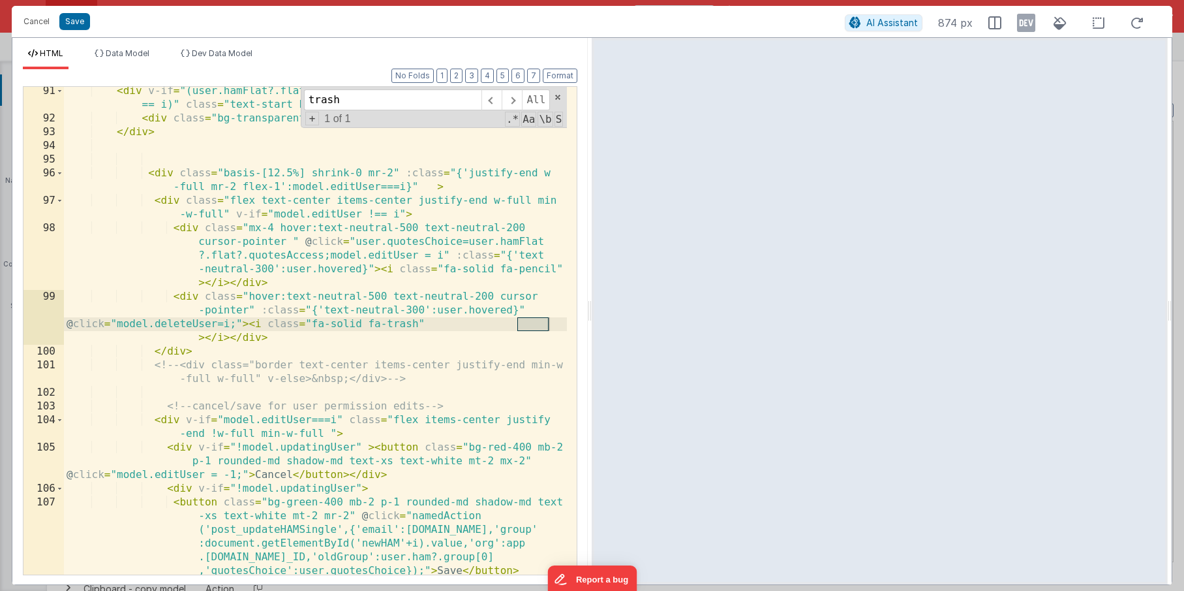
type input "trash"
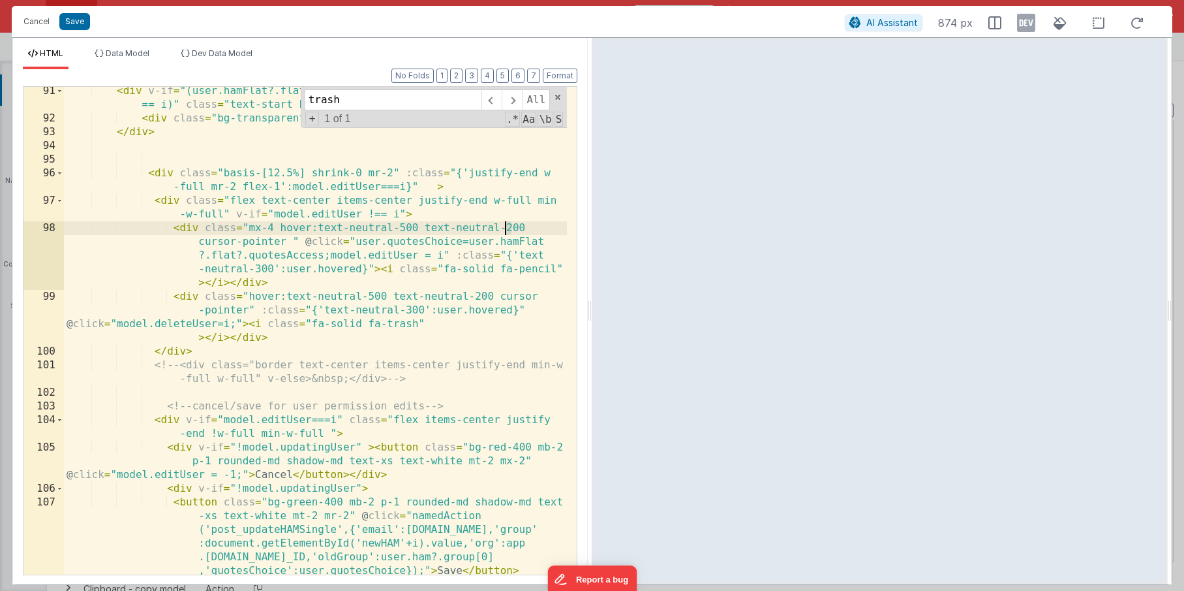
click at [506, 228] on div "< div v-if = "(user.hamFlat?.flat?.quotesAccess !== 1 && model.editUser ! == i)…" at bounding box center [315, 348] width 503 height 529
click at [403, 226] on div "< div v-if = "(user.hamFlat?.flat?.quotesAccess !== 1 && model.editUser ! == i)…" at bounding box center [315, 348] width 503 height 529
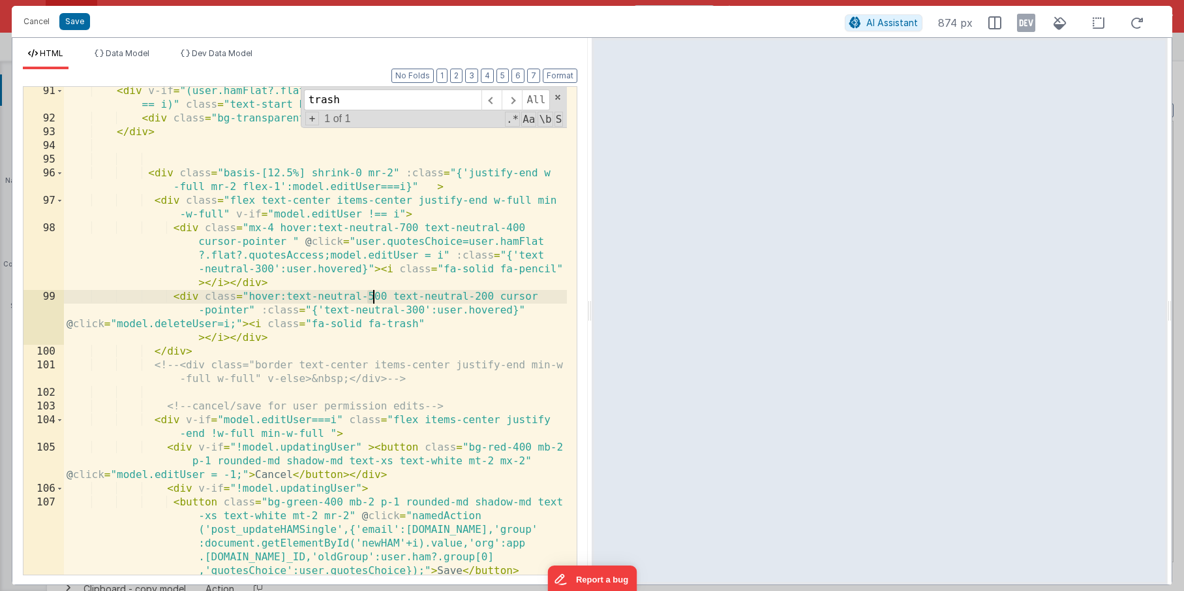
click at [371, 295] on div "< div v-if = "(user.hamFlat?.flat?.quotesAccess !== 1 && model.editUser ! == i)…" at bounding box center [315, 348] width 503 height 529
click at [475, 295] on div "< div v-if = "(user.hamFlat?.flat?.quotesAccess !== 1 && model.editUser ! == i)…" at bounding box center [315, 348] width 503 height 529
click at [409, 310] on div "< div v-if = "(user.hamFlat?.flat?.quotesAccess !== 1 && model.editUser ! == i)…" at bounding box center [315, 348] width 503 height 529
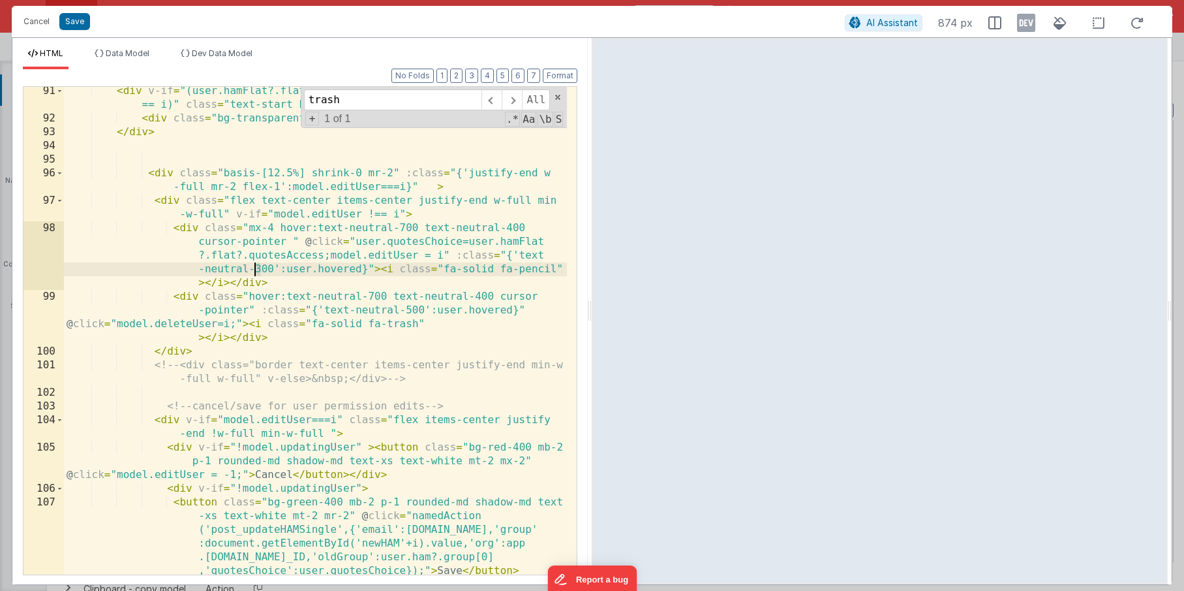
click at [257, 268] on div "< div v-if = "(user.hamFlat?.flat?.quotesAccess !== 1 && model.editUser ! == i)…" at bounding box center [315, 348] width 503 height 529
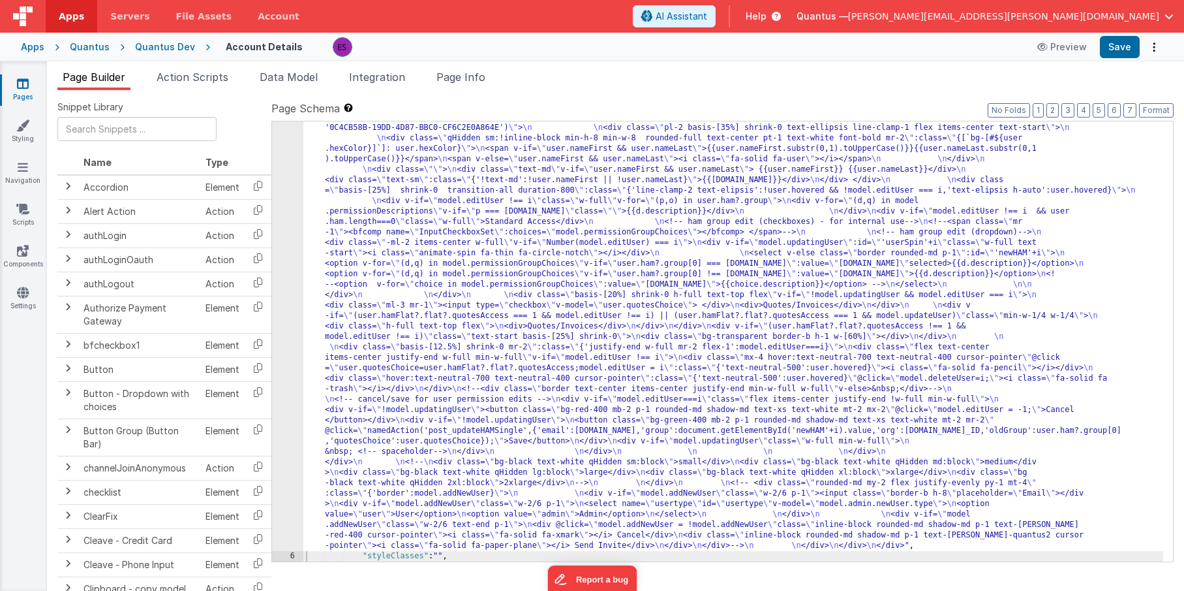
click at [333, 281] on div ""html" : "<!-- User Management Modal--> \n\n <div v-if= \" model.admin \" > \n\…" at bounding box center [733, 452] width 860 height 1098
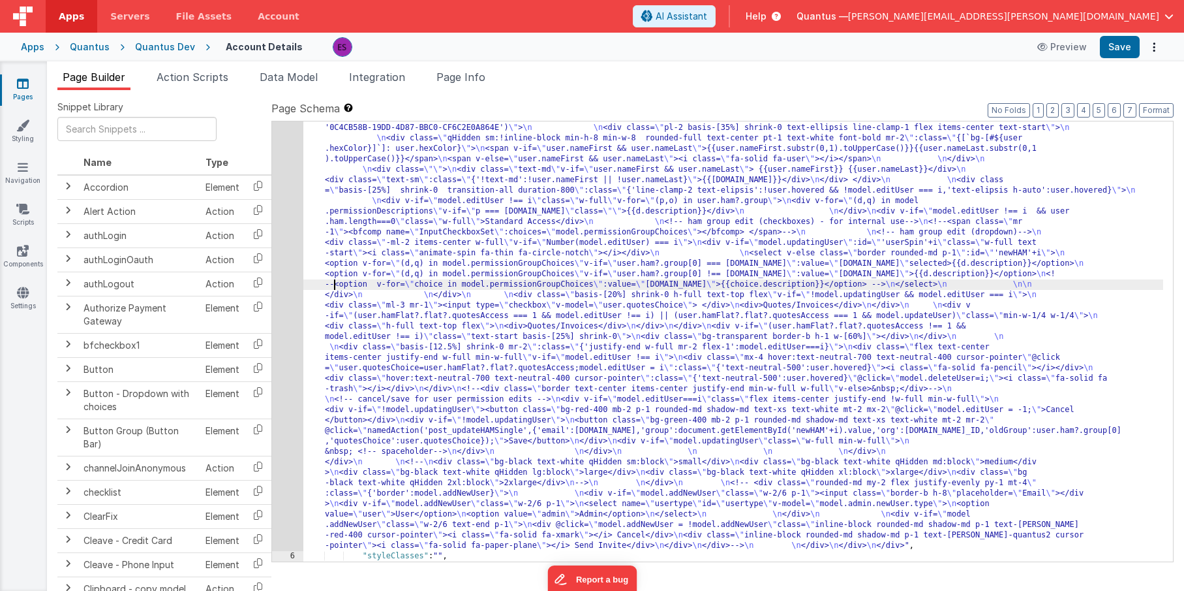
click at [285, 294] on div "5" at bounding box center [287, 226] width 31 height 647
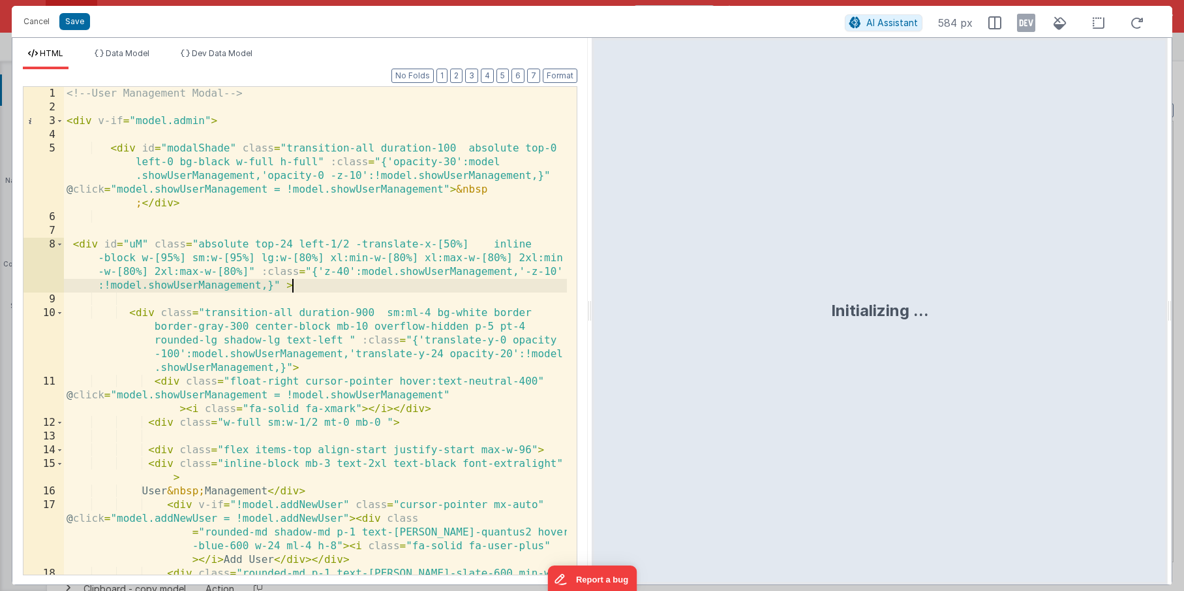
click at [318, 279] on div "<!-- User Management Modal --> < div v-if = "model.admin" > < div id = "modalSh…" at bounding box center [315, 358] width 503 height 542
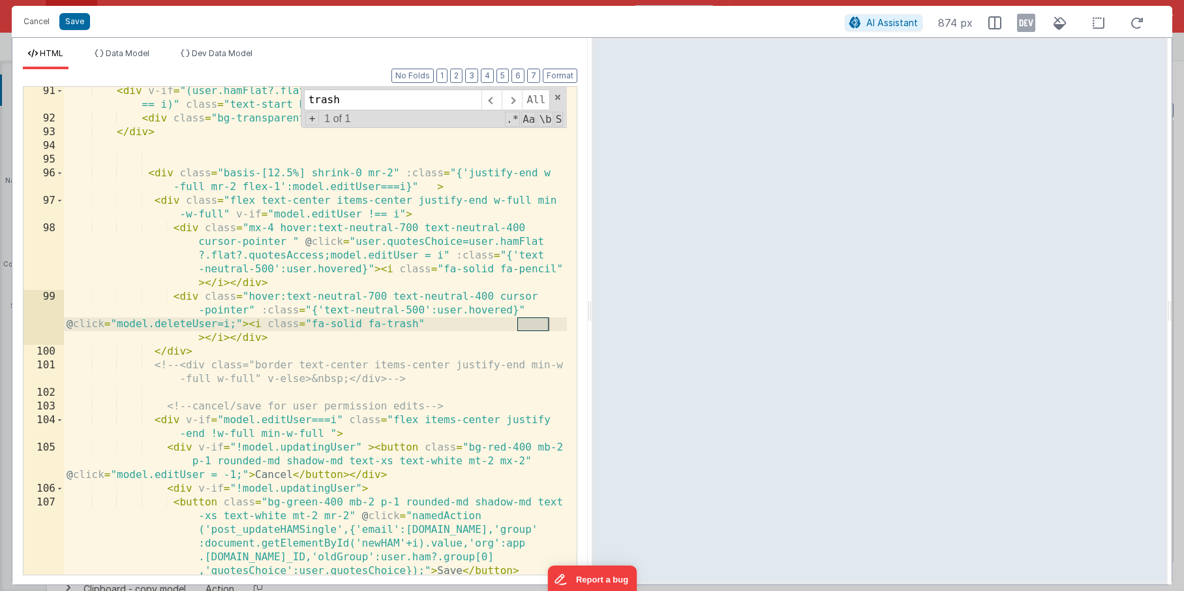
type input "trash"
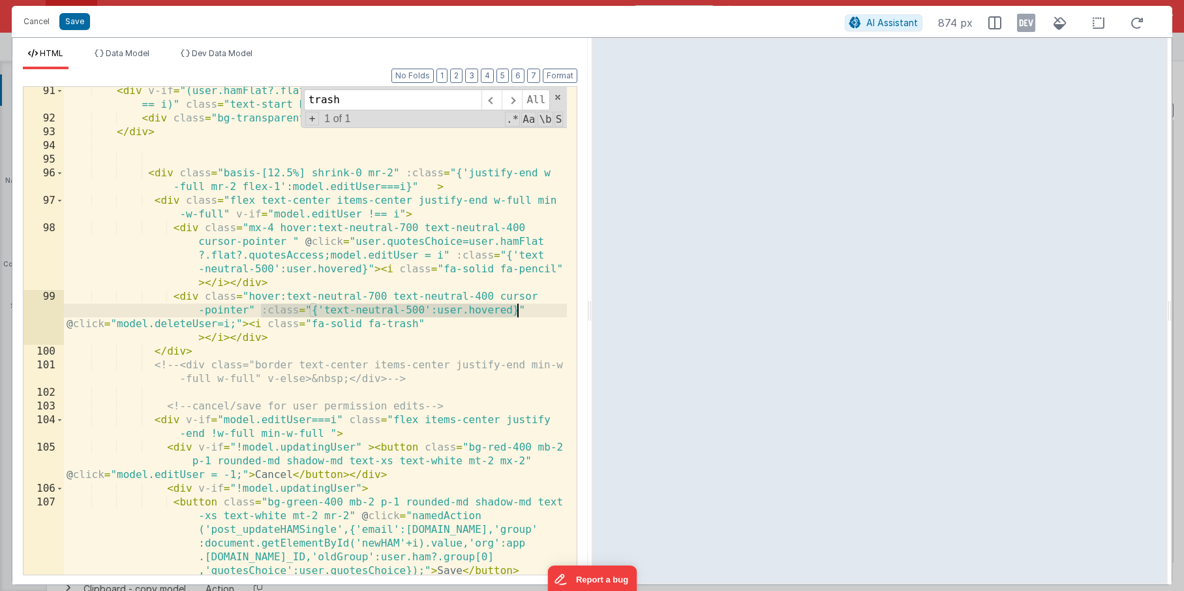
drag, startPoint x: 261, startPoint y: 309, endPoint x: 516, endPoint y: 306, distance: 255.2
click at [516, 306] on div "< div v-if = "(user.hamFlat?.flat?.quotesAccess !== 1 && model.editUser ! == i)…" at bounding box center [315, 348] width 503 height 529
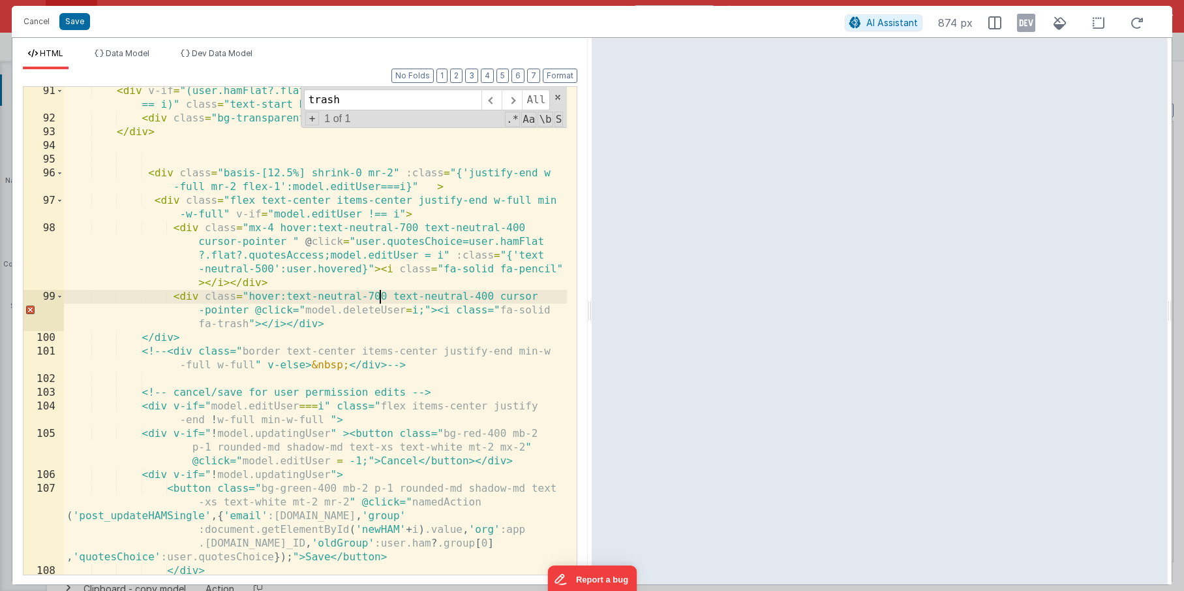
click at [379, 294] on div "< div v-if = "(user.hamFlat?.flat?.quotesAccess !== 1 && model.editUser ! == i)…" at bounding box center [315, 348] width 503 height 529
drag, startPoint x: 498, startPoint y: 294, endPoint x: 394, endPoint y: 292, distance: 104.4
click at [394, 292] on div "< div v-if = "(user.hamFlat?.flat?.quotesAccess !== 1 && model.editUser ! == i)…" at bounding box center [315, 348] width 503 height 529
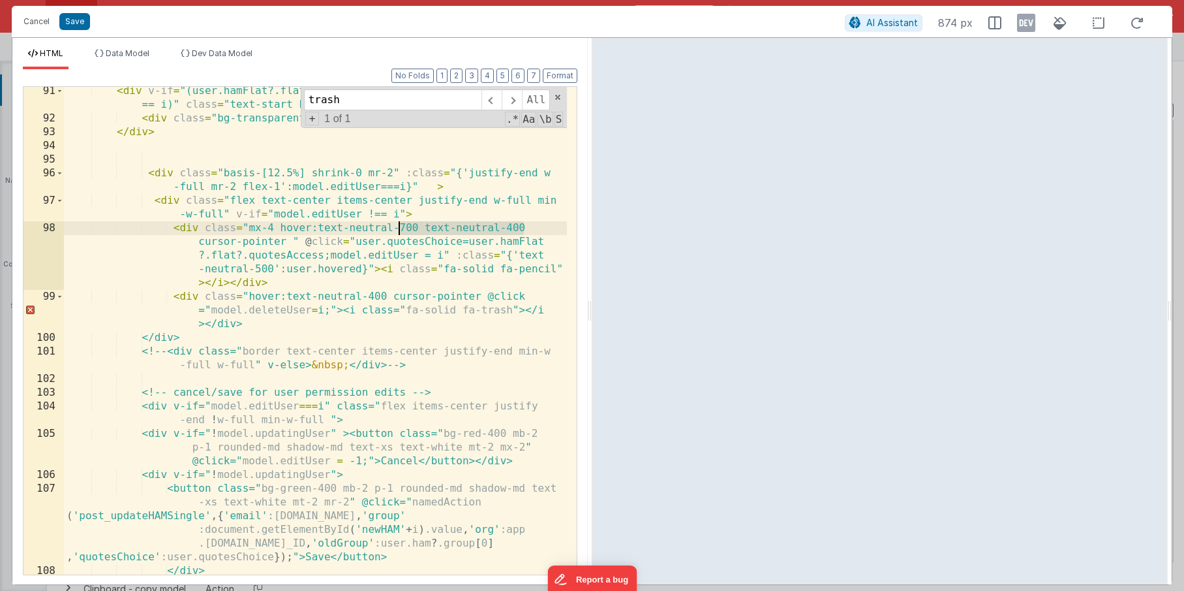
drag, startPoint x: 525, startPoint y: 227, endPoint x: 396, endPoint y: 223, distance: 128.6
click at [396, 223] on div "< div v-if = "(user.hamFlat?.flat?.quotesAccess !== 1 && model.editUser ! == i)…" at bounding box center [315, 348] width 503 height 529
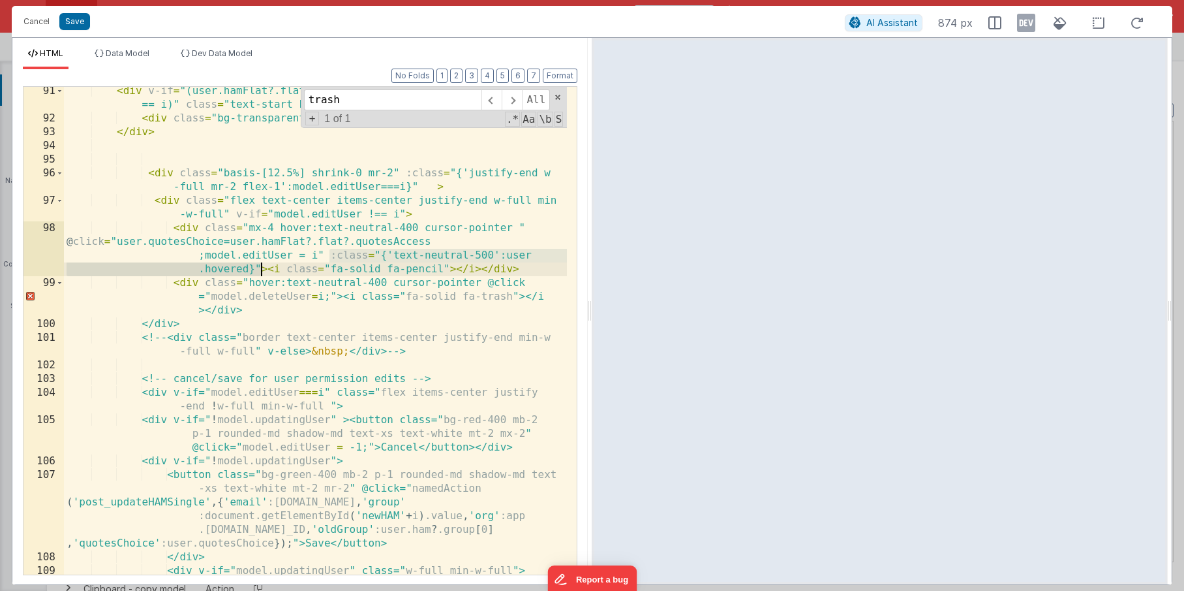
drag, startPoint x: 330, startPoint y: 254, endPoint x: 260, endPoint y: 264, distance: 71.2
click at [260, 264] on div "< div v-if = "(user.hamFlat?.flat?.quotesAccess !== 1 && model.editUser ! == i)…" at bounding box center [315, 348] width 503 height 529
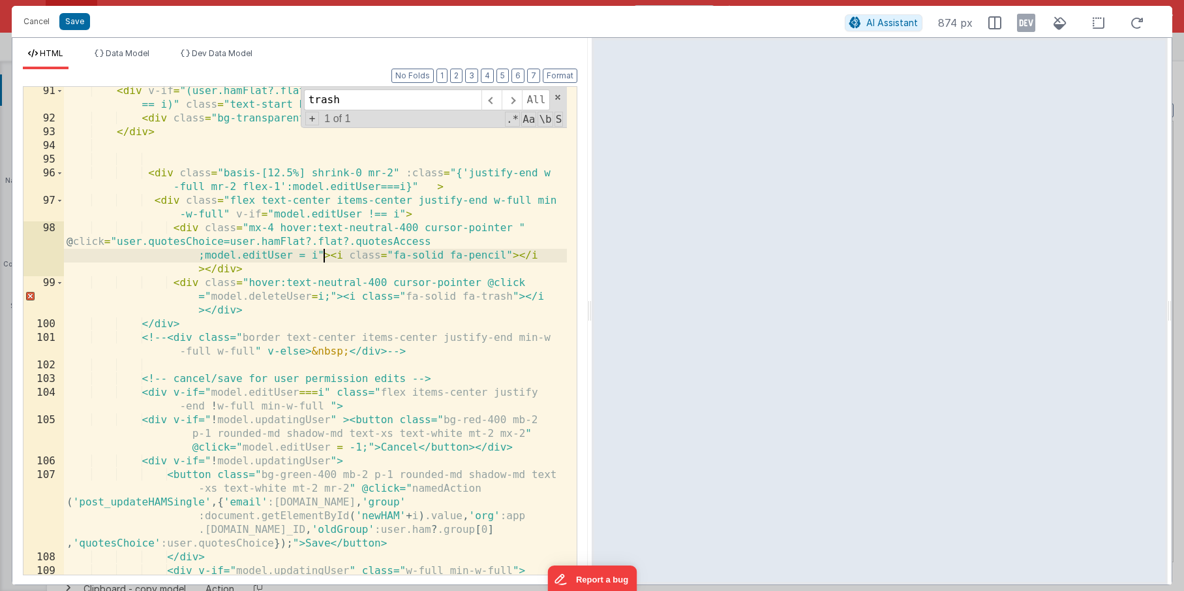
click at [476, 279] on div "< div v-if = "(user.hamFlat?.flat?.quotesAccess !== 1 && model.editUser ! == i)…" at bounding box center [315, 348] width 503 height 529
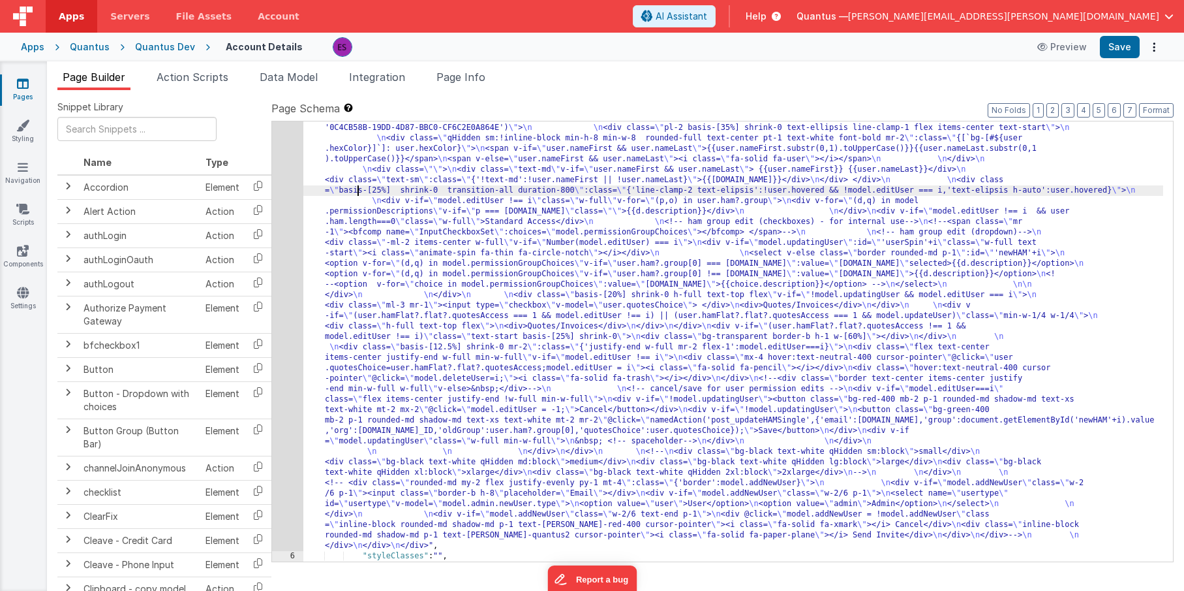
click at [357, 192] on div ""html" : "<!-- User Management Modal--> \n\n <div v-if= \" model.admin \" > \n\…" at bounding box center [733, 452] width 860 height 1098
click at [515, 253] on div ""html" : "<!-- User Management Modal--> \n\n <div v-if= \" model.admin \" > \n\…" at bounding box center [733, 452] width 860 height 1098
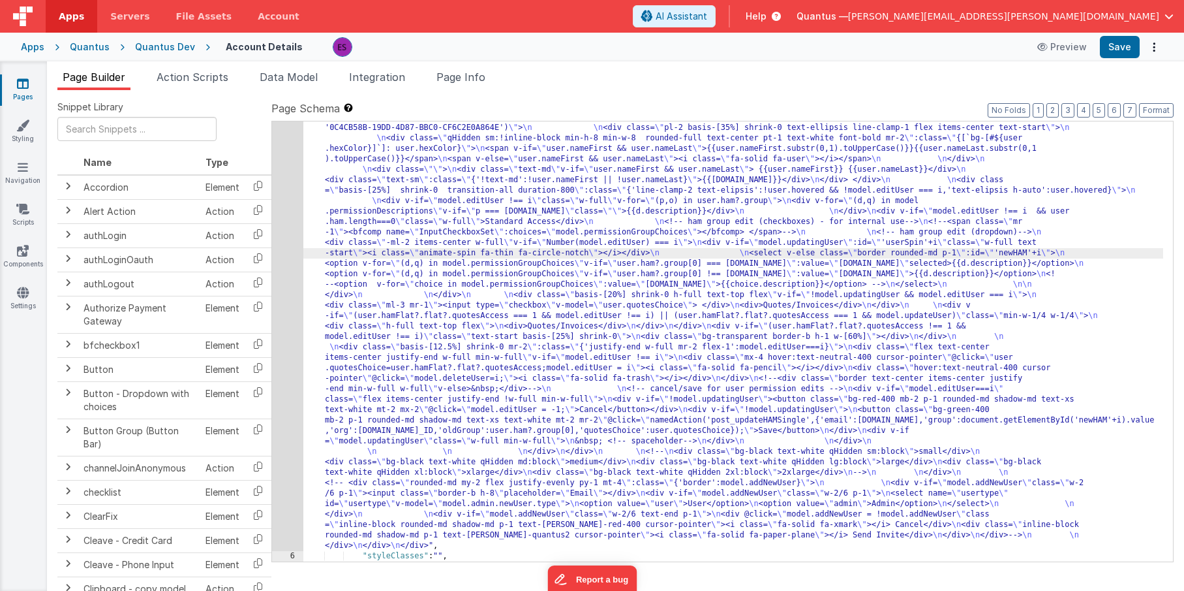
click at [294, 268] on div "5" at bounding box center [287, 226] width 31 height 647
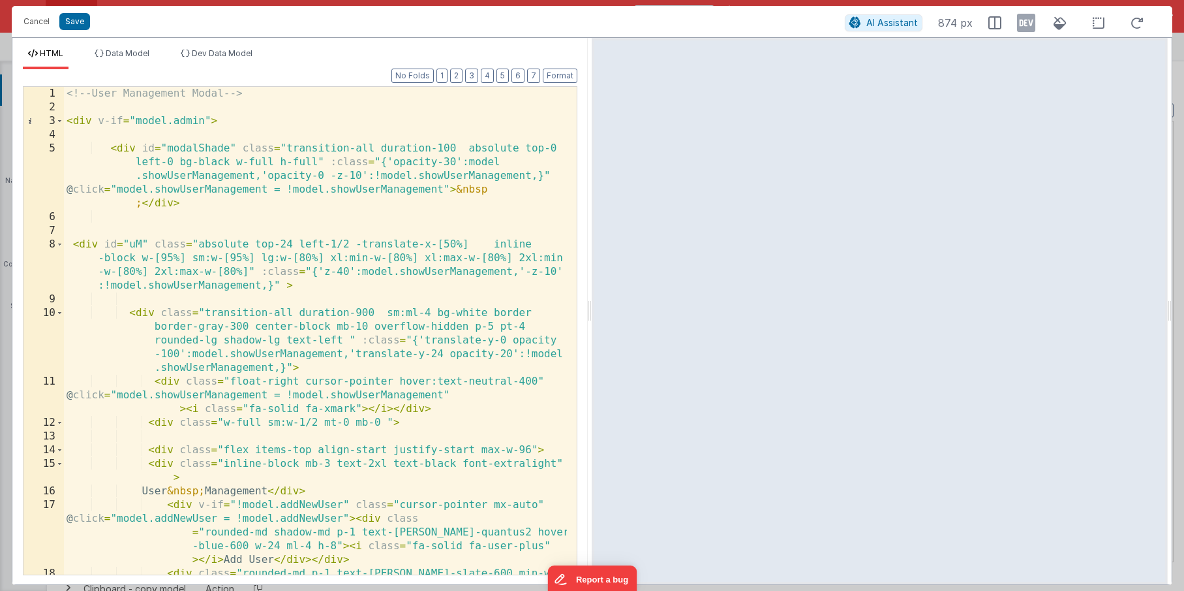
scroll to position [0, 0]
type input "v-for"
click at [271, 177] on div "<!-- User Management Modal --> < div v-if = "model.admin" > < div id = "modalSh…" at bounding box center [315, 358] width 503 height 542
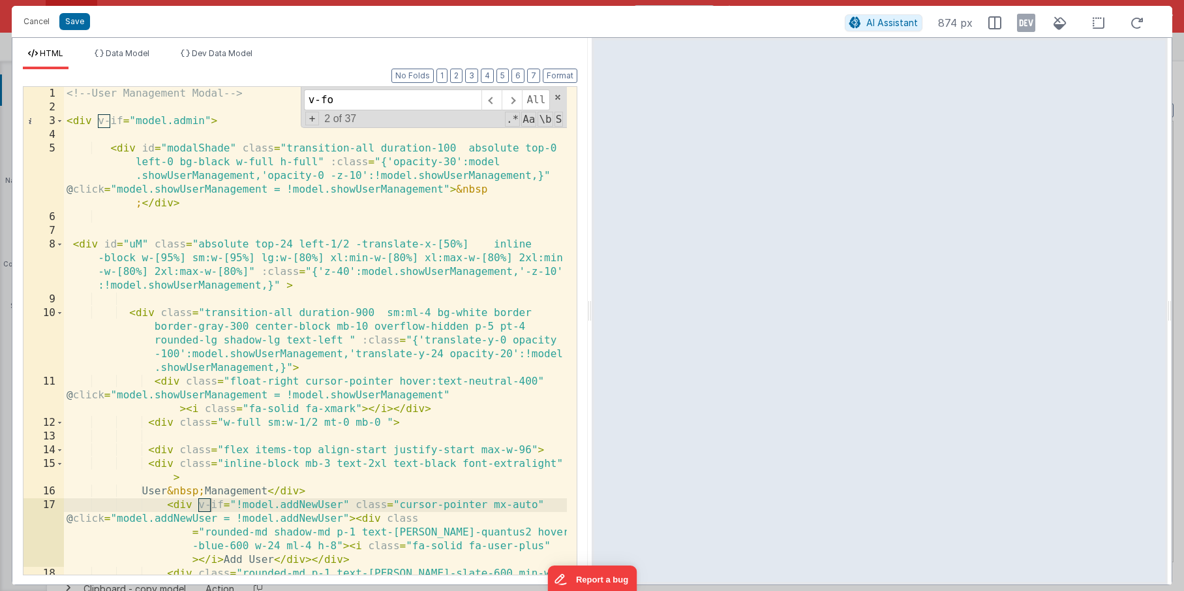
scroll to position [689, 0]
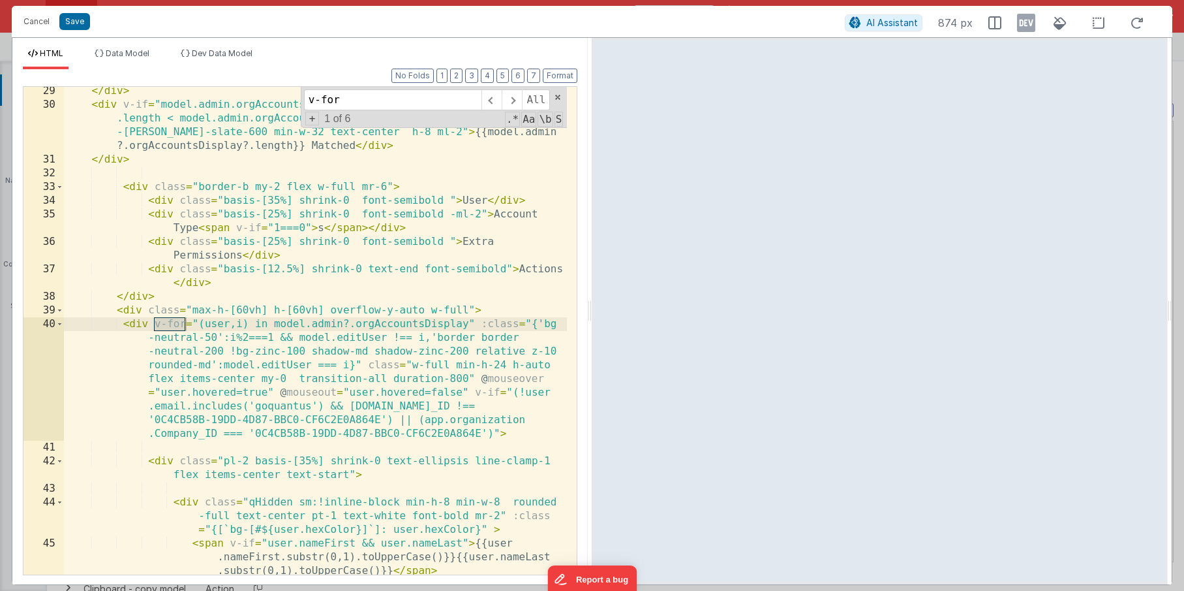
type input "v-for"
